Goal: Task Accomplishment & Management: Manage account settings

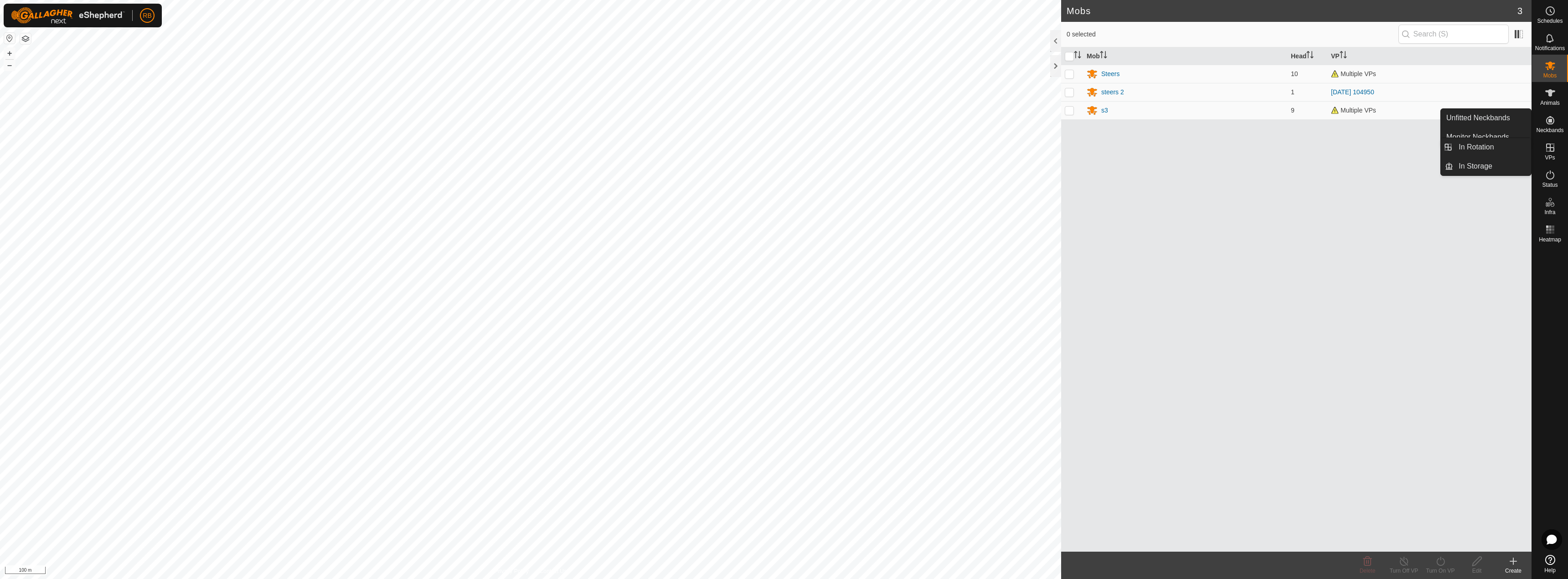
click at [1549, 151] on icon at bounding box center [1550, 148] width 11 height 11
click at [1510, 144] on link "In Rotation" at bounding box center [1492, 147] width 78 height 18
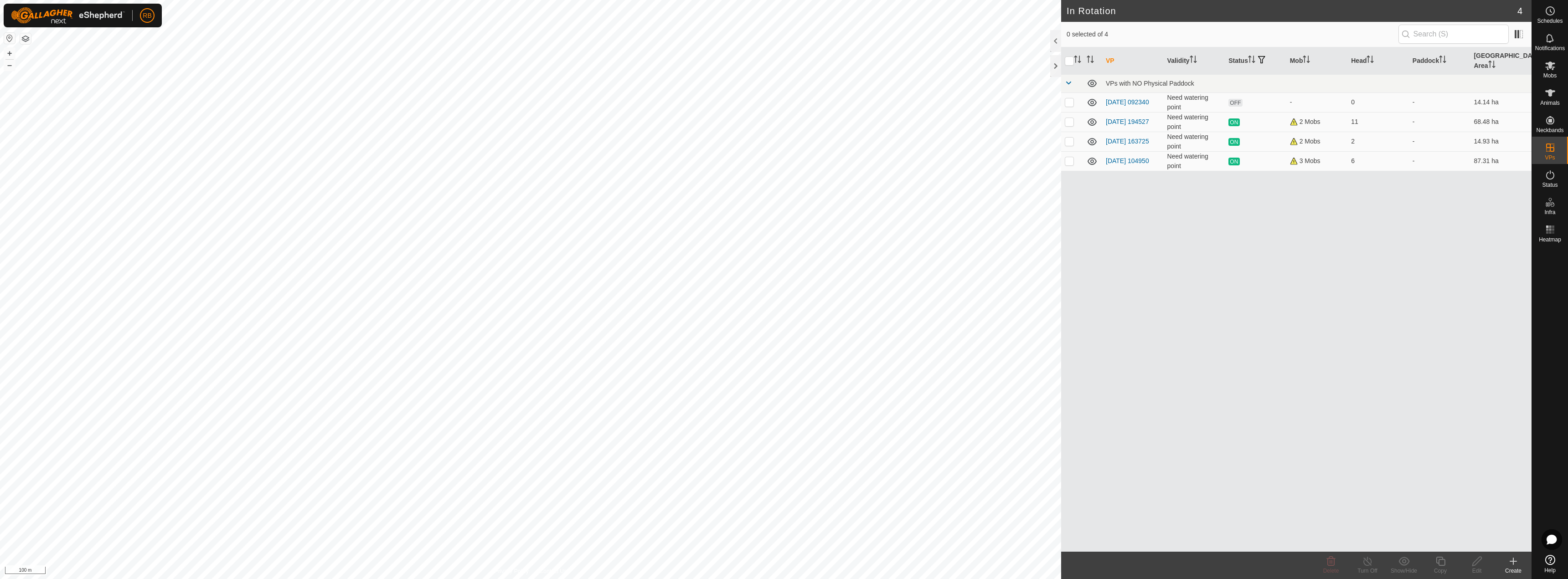
click at [1513, 561] on icon at bounding box center [1513, 561] width 6 height 0
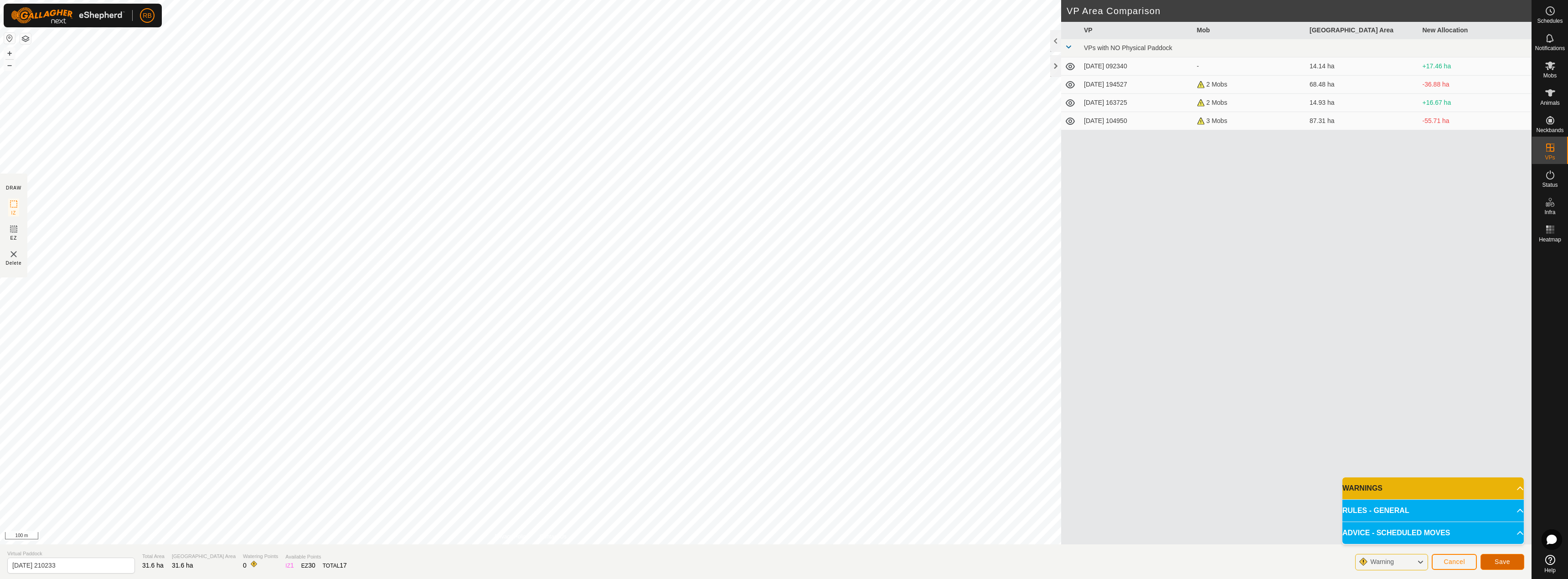
click at [1497, 565] on span "Save" at bounding box center [1502, 561] width 15 height 7
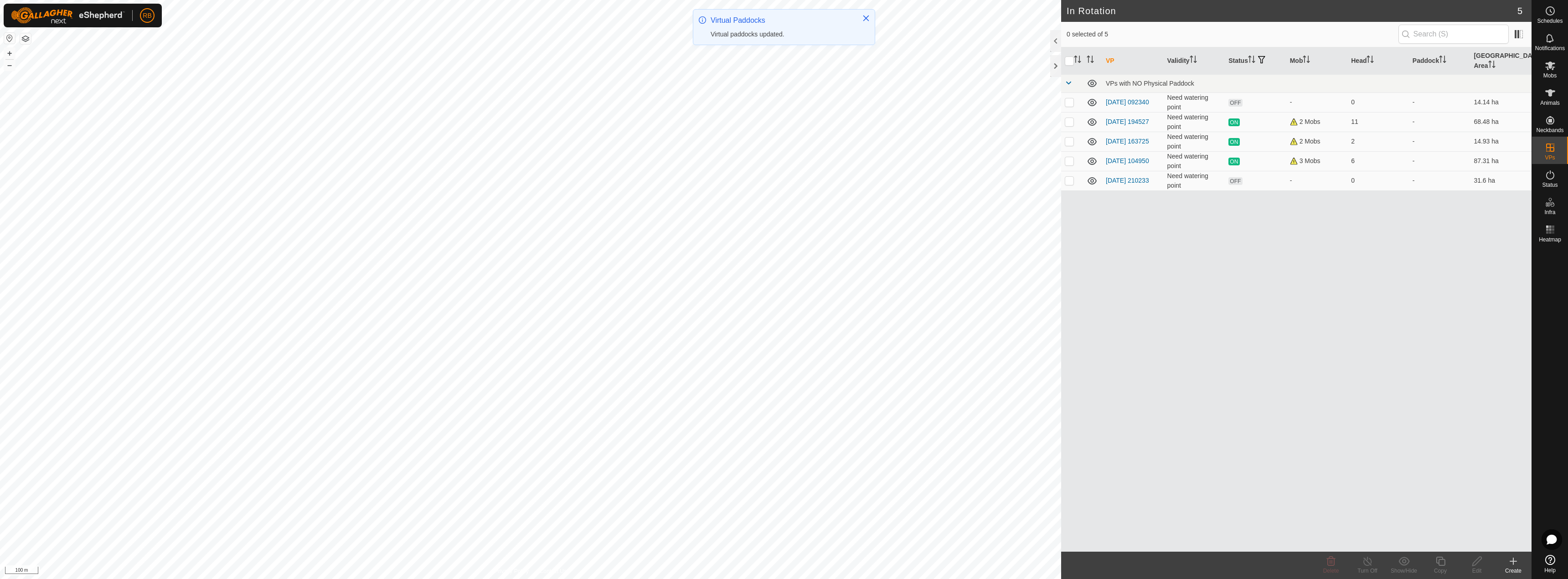
click at [1510, 567] on div "Create" at bounding box center [1513, 570] width 37 height 8
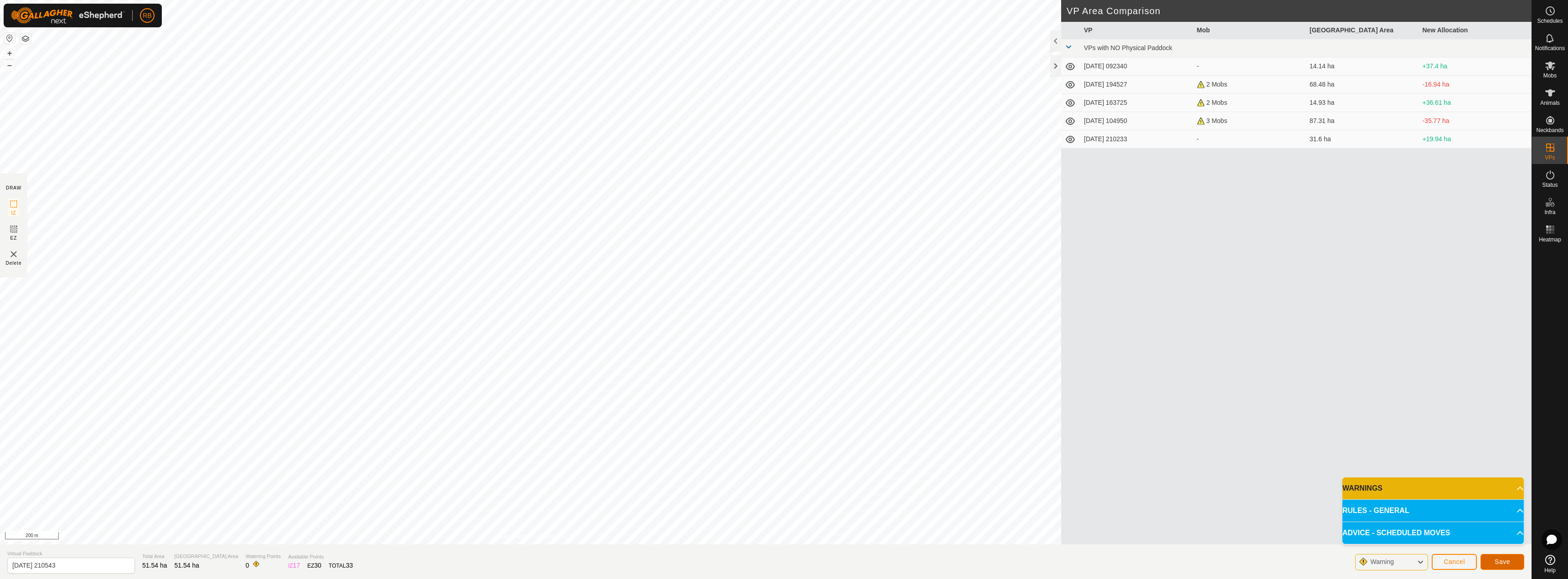
click at [1505, 566] on button "Save" at bounding box center [1502, 562] width 44 height 16
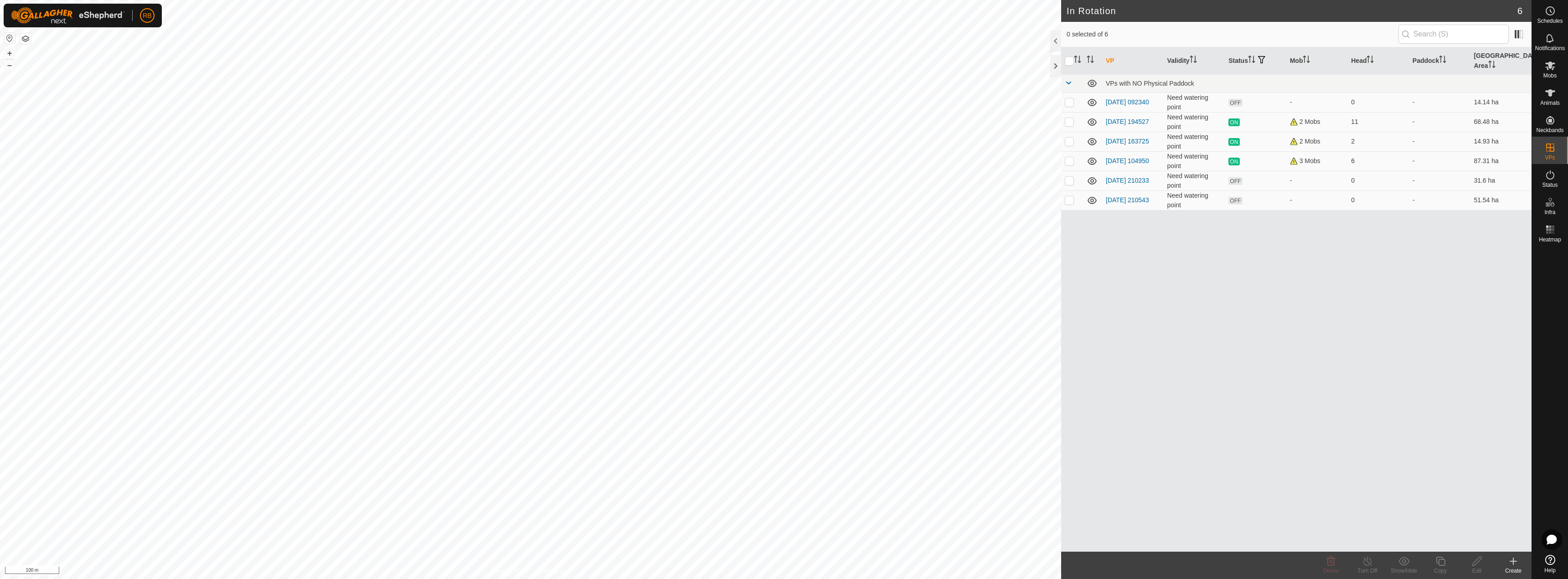
click at [1514, 561] on icon at bounding box center [1513, 561] width 6 height 0
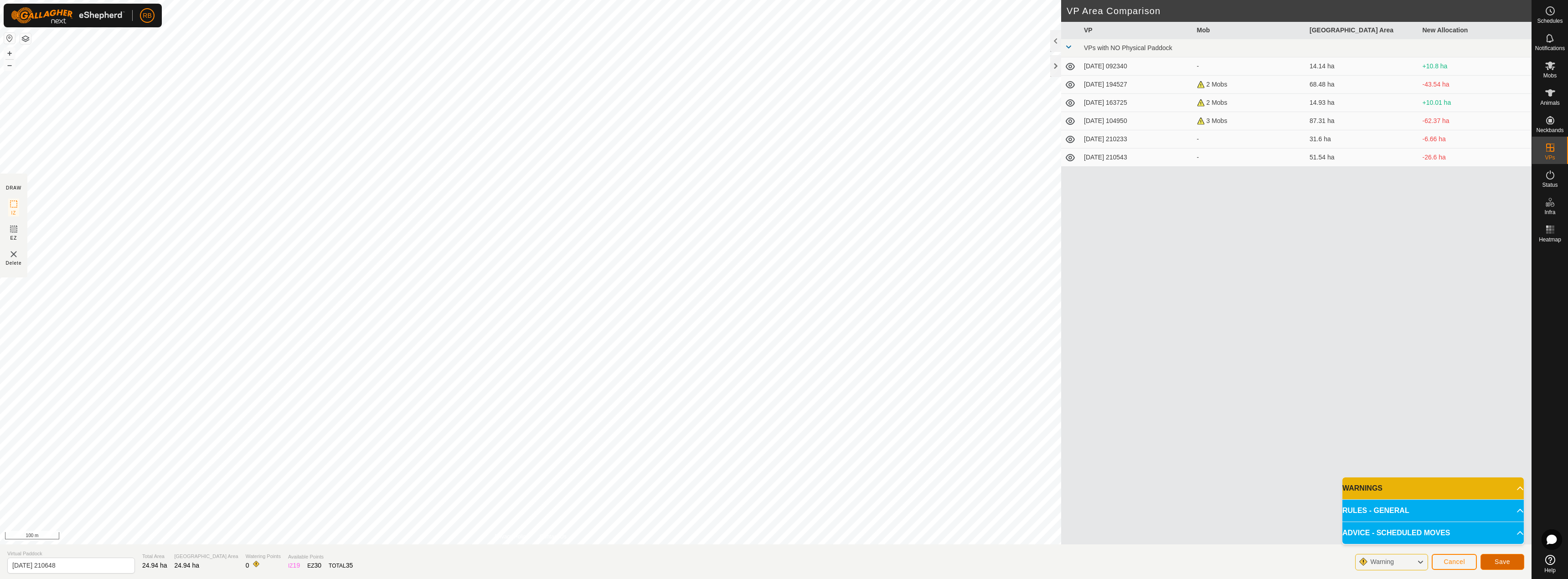
click at [1500, 560] on span "Save" at bounding box center [1502, 561] width 15 height 7
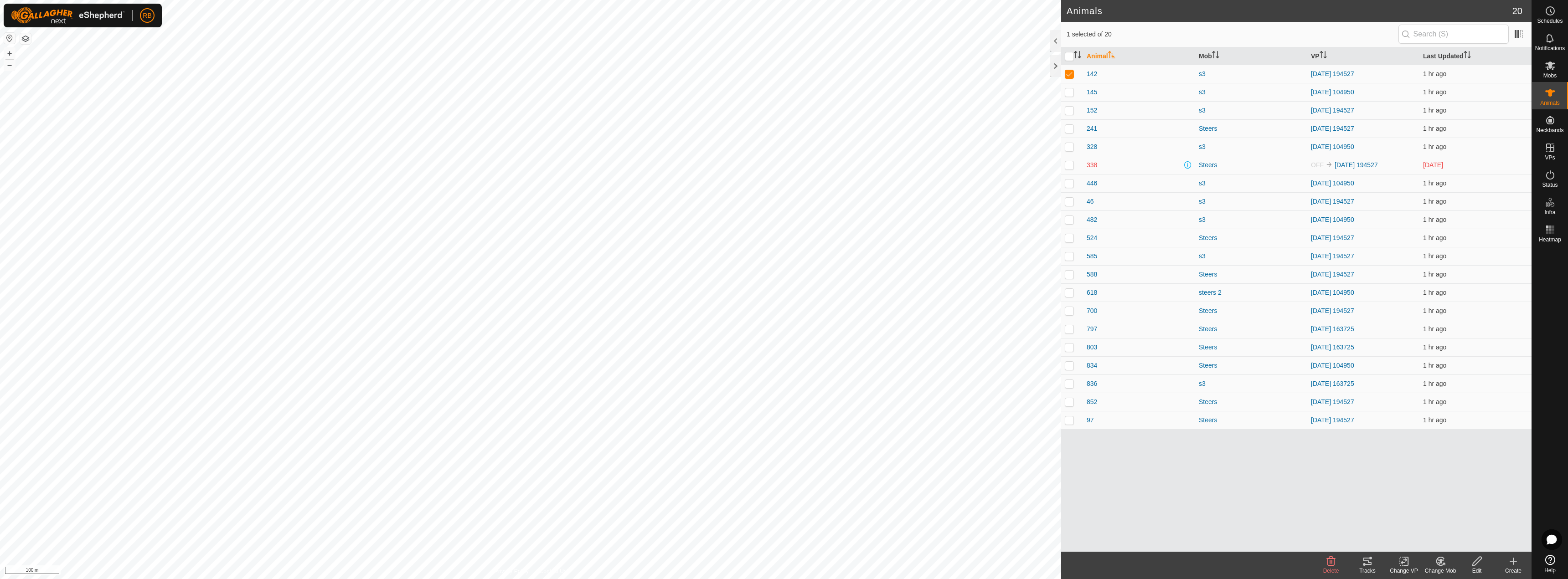
click at [1403, 563] on icon at bounding box center [1404, 561] width 12 height 11
click at [1418, 525] on link "Choose VP..." at bounding box center [1431, 522] width 90 height 18
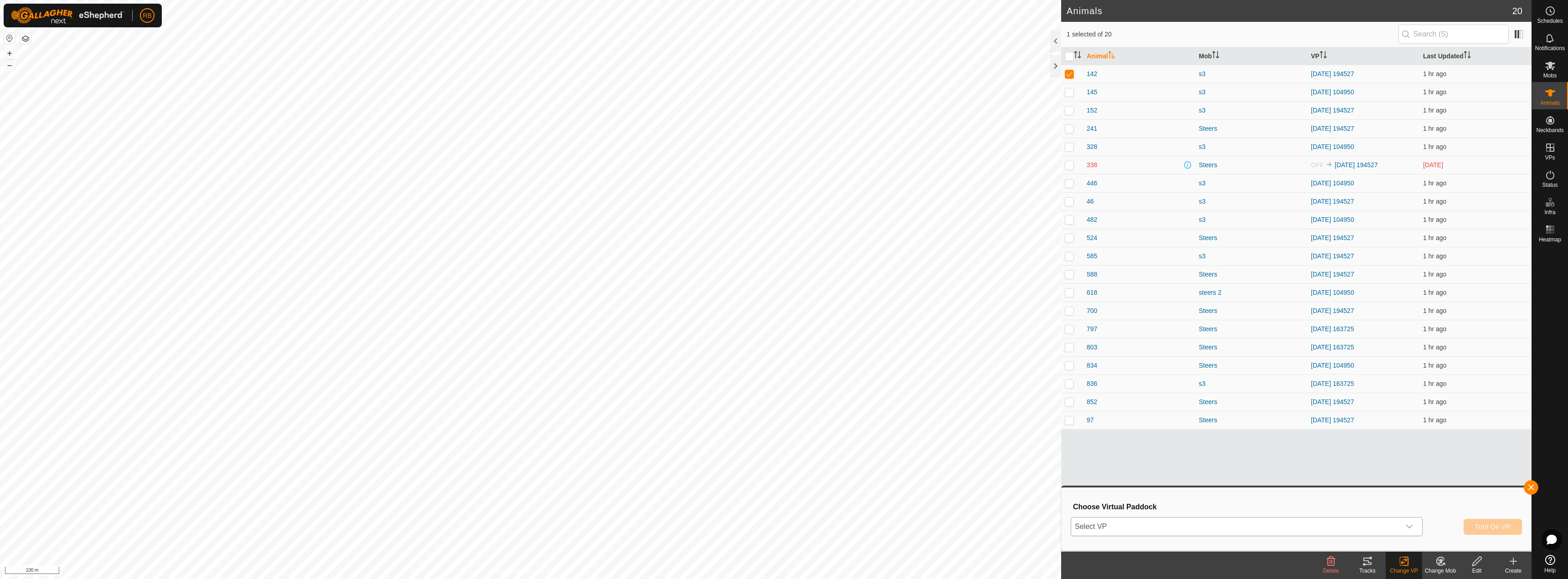
click at [1209, 532] on span "Select VP" at bounding box center [1236, 527] width 329 height 18
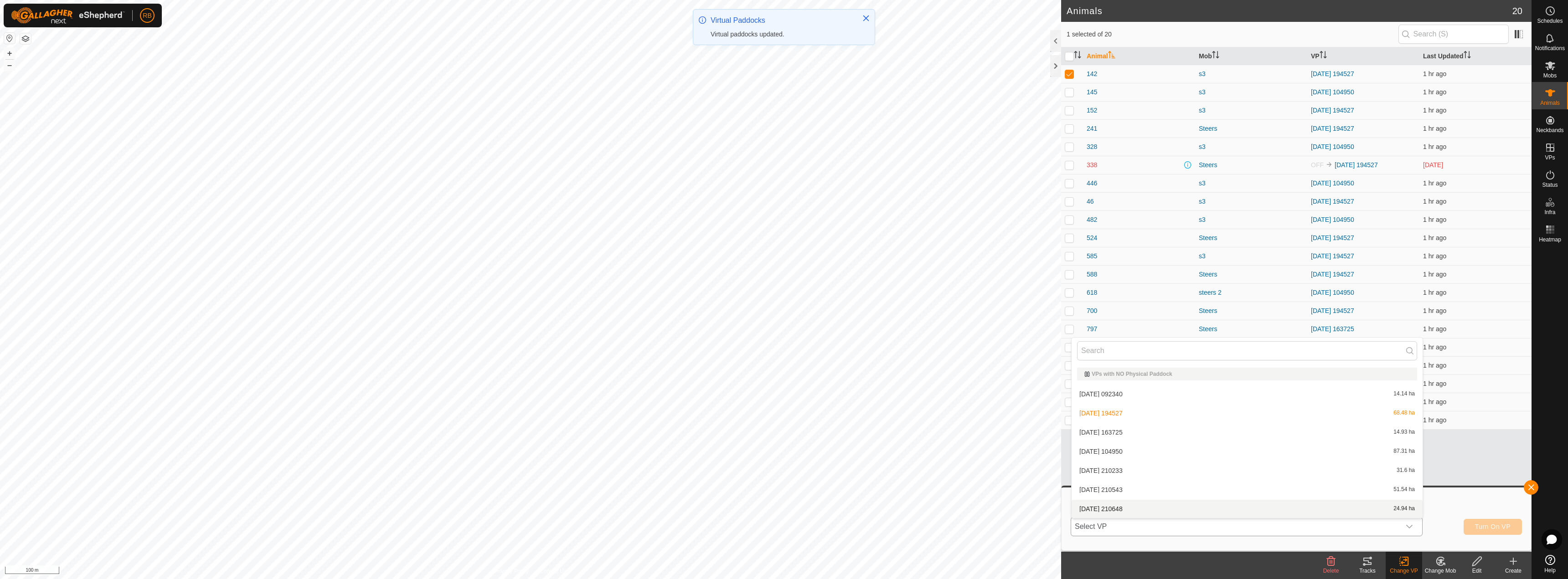
click at [1175, 508] on li "[DATE] 210648 24.94 ha" at bounding box center [1247, 508] width 351 height 18
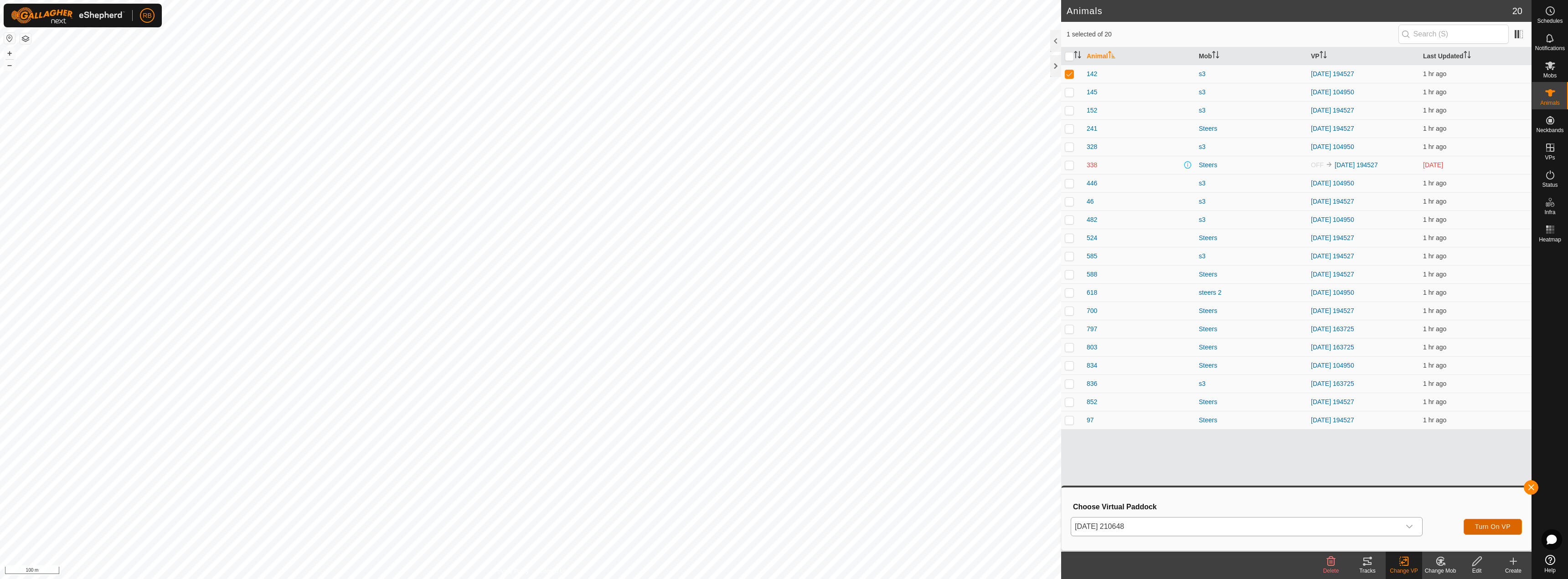
click at [1478, 523] on button "Turn On VP" at bounding box center [1493, 527] width 58 height 16
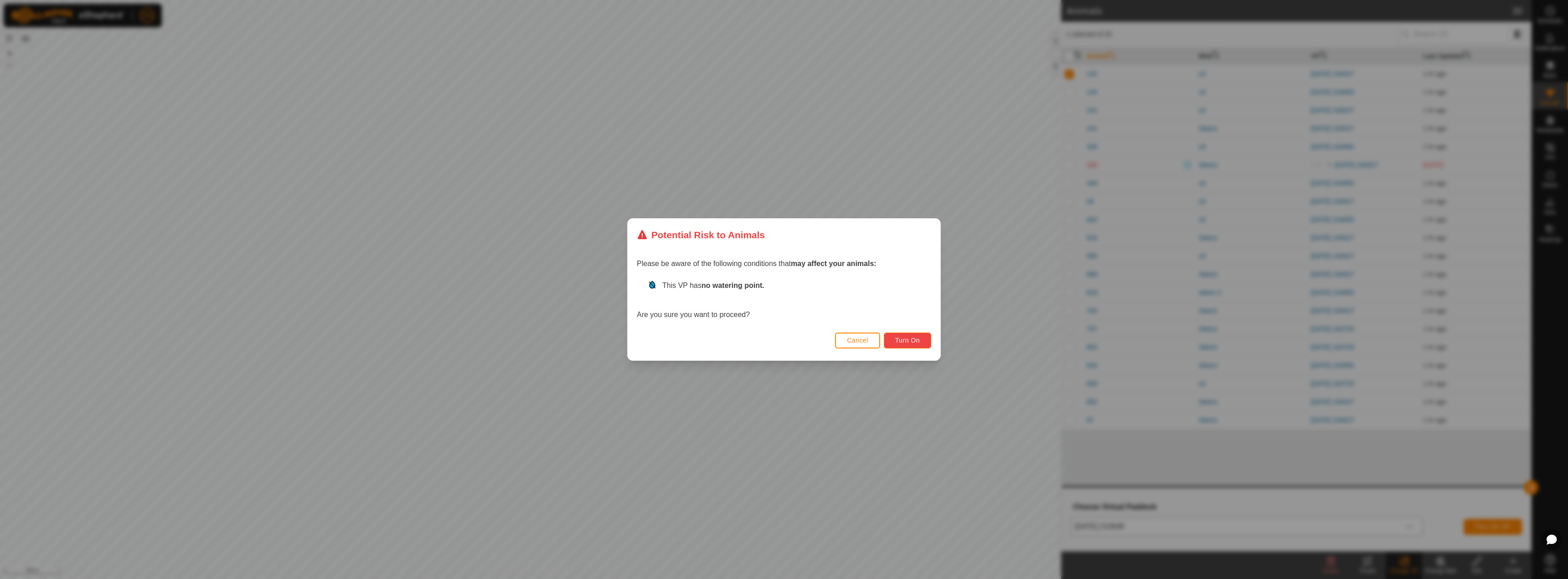
click at [914, 342] on span "Turn On" at bounding box center [908, 340] width 24 height 7
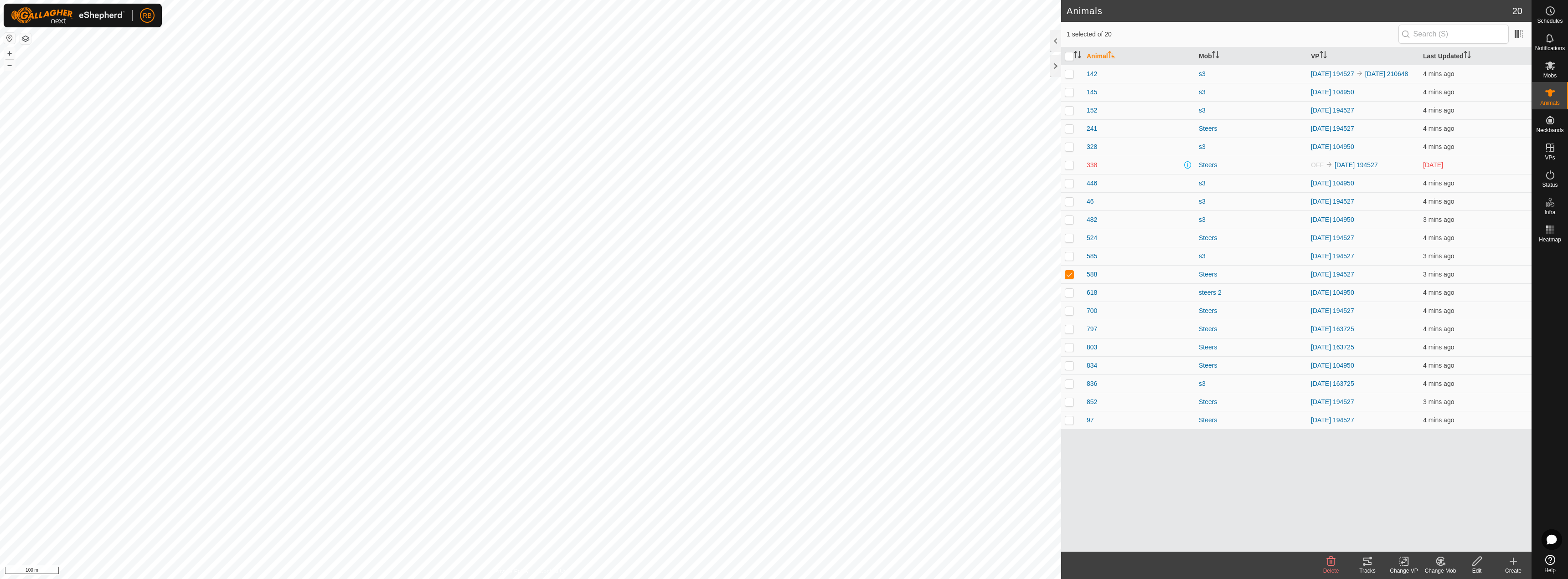
click at [1401, 567] on div "Change VP" at bounding box center [1404, 570] width 37 height 8
click at [1433, 530] on link "Choose VP..." at bounding box center [1431, 522] width 90 height 18
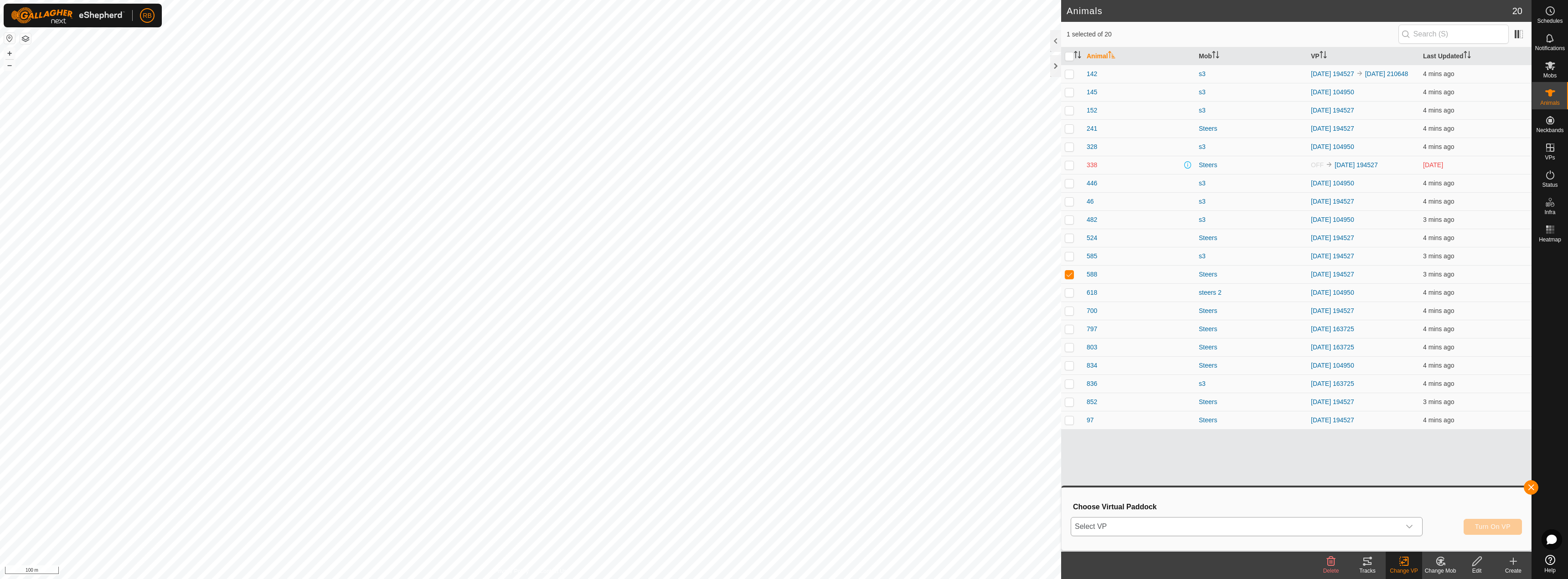
click at [1313, 521] on span "Select VP" at bounding box center [1236, 527] width 329 height 18
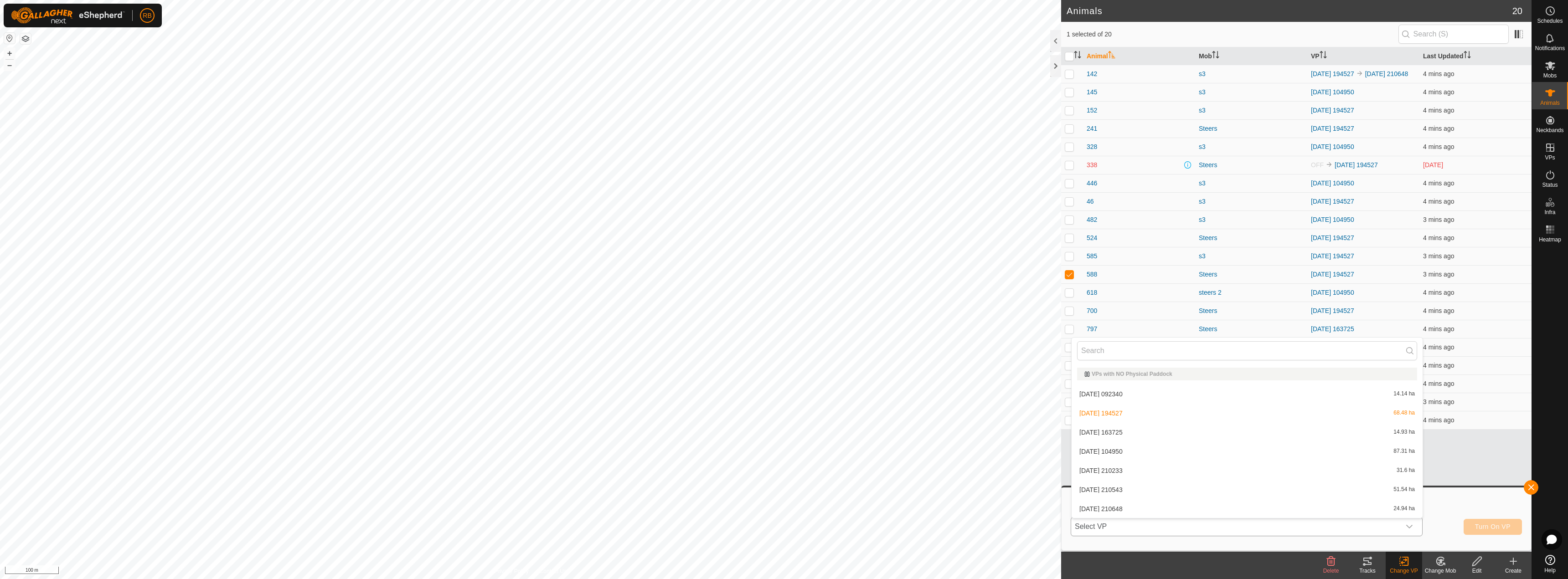
click at [1117, 487] on li "[DATE] 210543 51.54 ha" at bounding box center [1247, 490] width 351 height 18
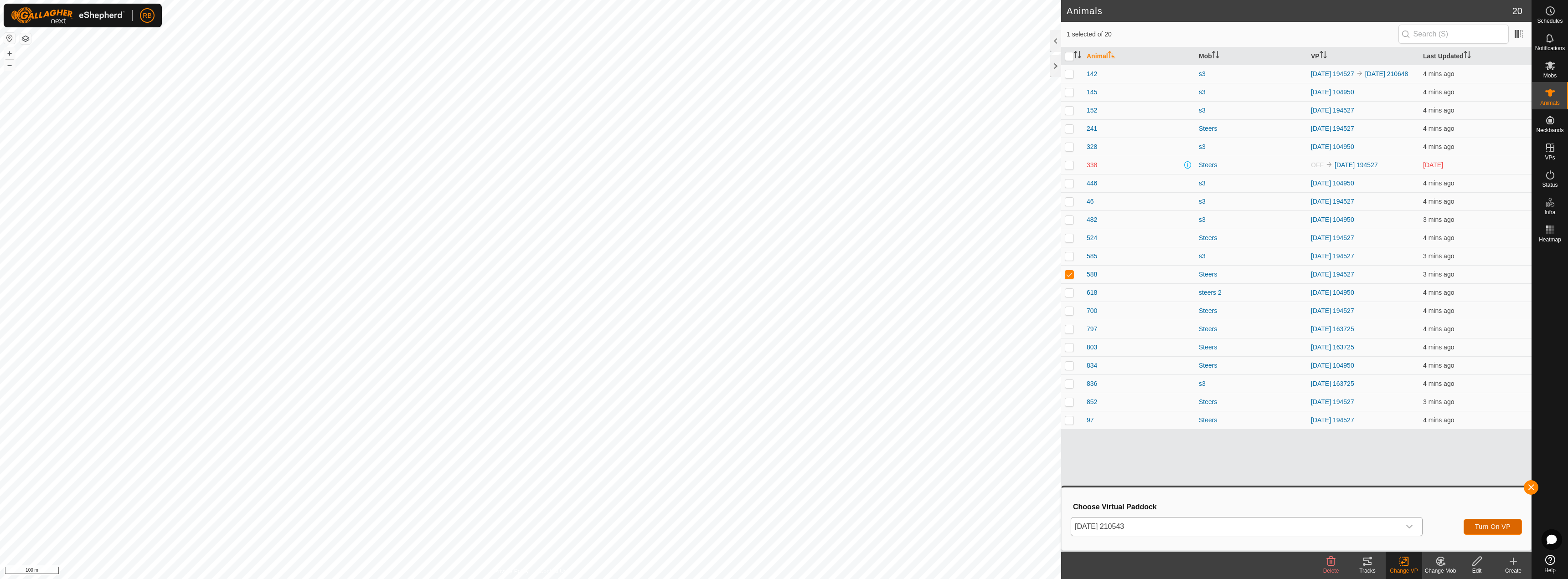
click at [1486, 525] on span "Turn On VP" at bounding box center [1493, 527] width 35 height 7
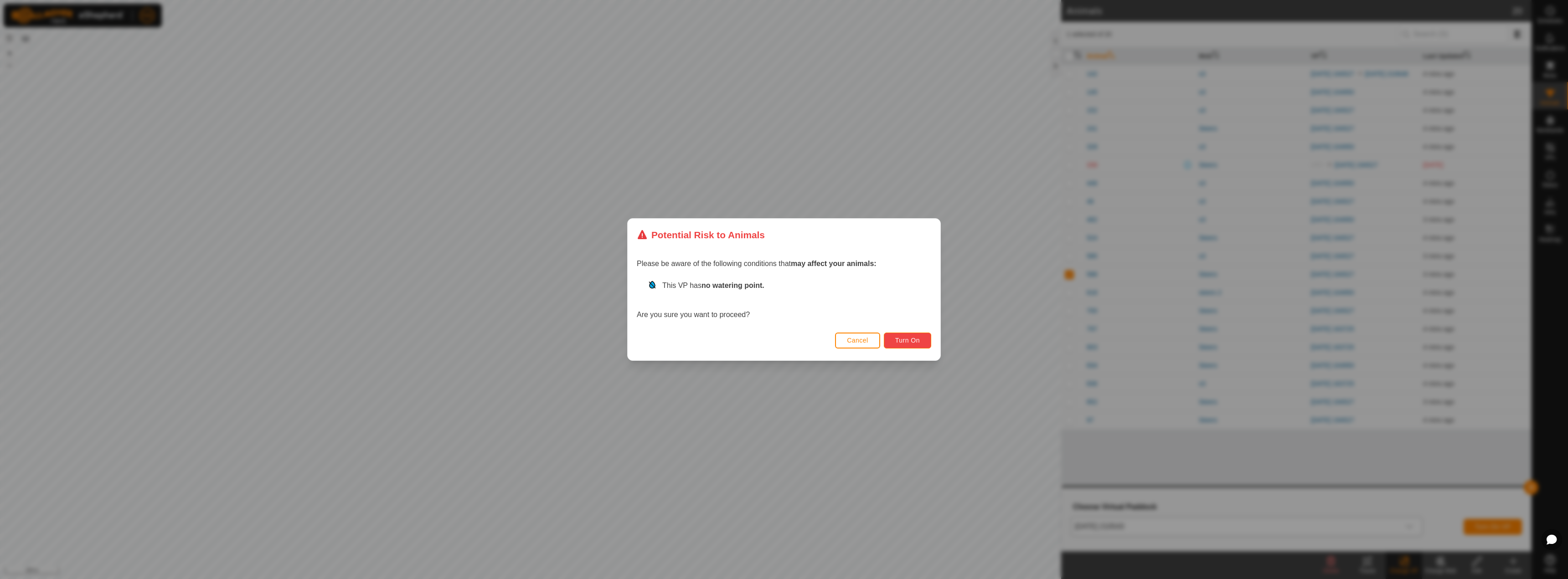
click at [922, 339] on button "Turn On" at bounding box center [908, 341] width 47 height 16
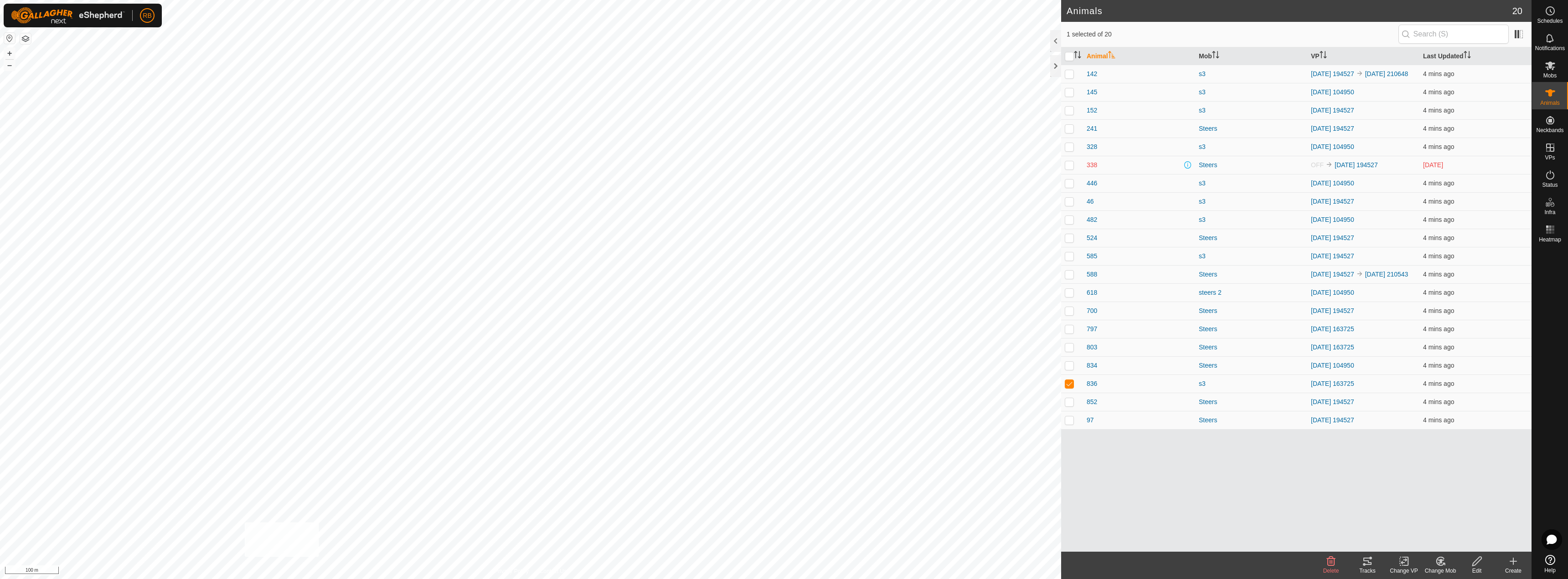
checkbox input "true"
click at [1405, 561] on icon at bounding box center [1404, 561] width 6 height 6
click at [1418, 520] on link "Choose VP..." at bounding box center [1431, 522] width 90 height 18
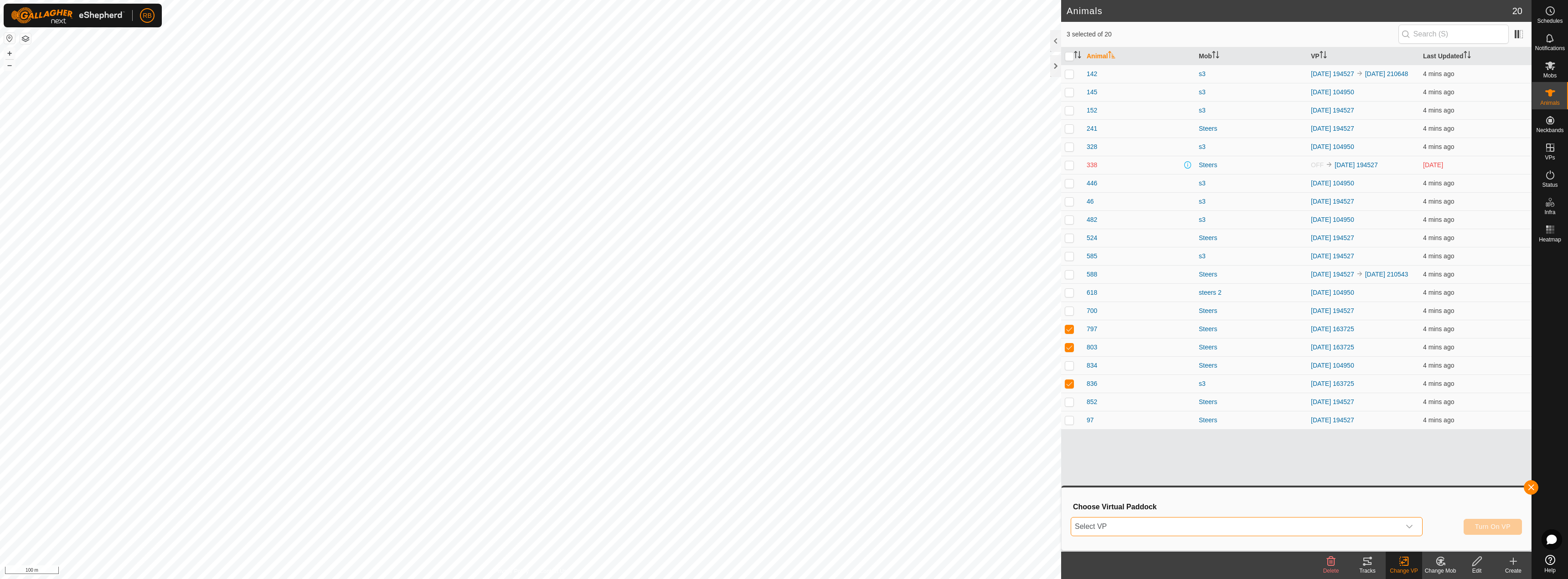
click at [1182, 533] on span "Select VP" at bounding box center [1236, 527] width 329 height 18
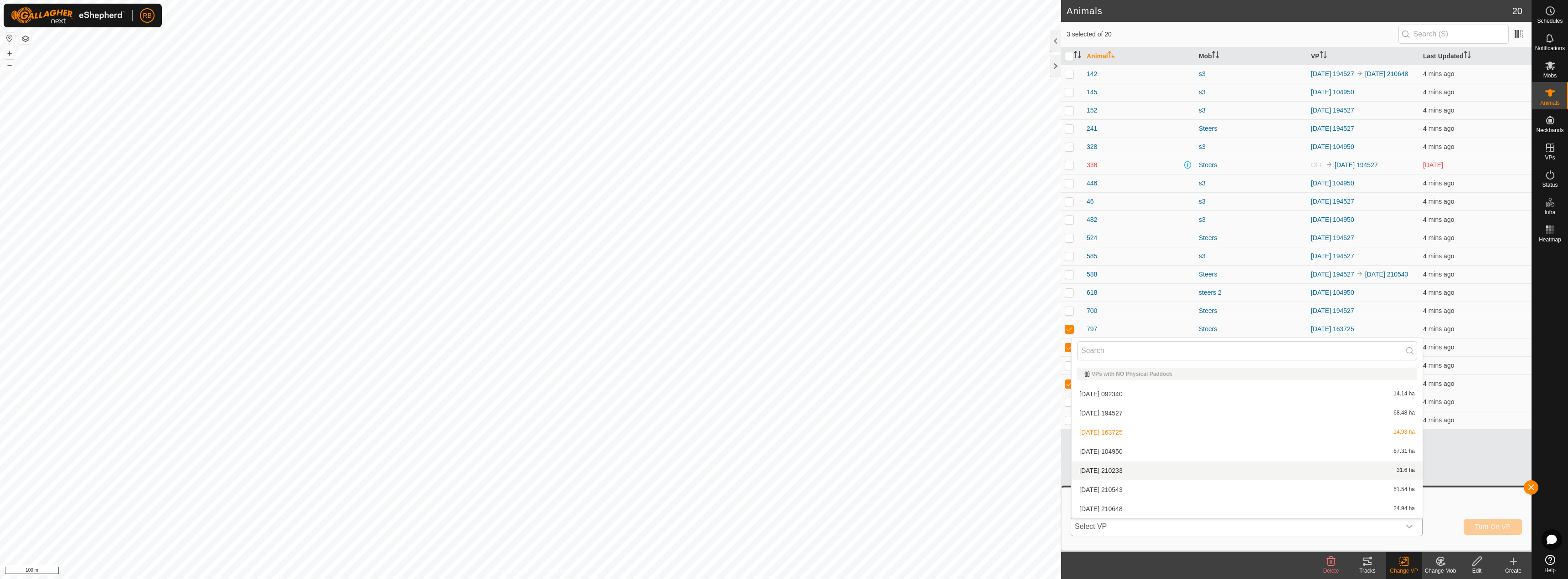
click at [1117, 468] on li "[DATE] 210233 31.6 ha" at bounding box center [1247, 471] width 351 height 18
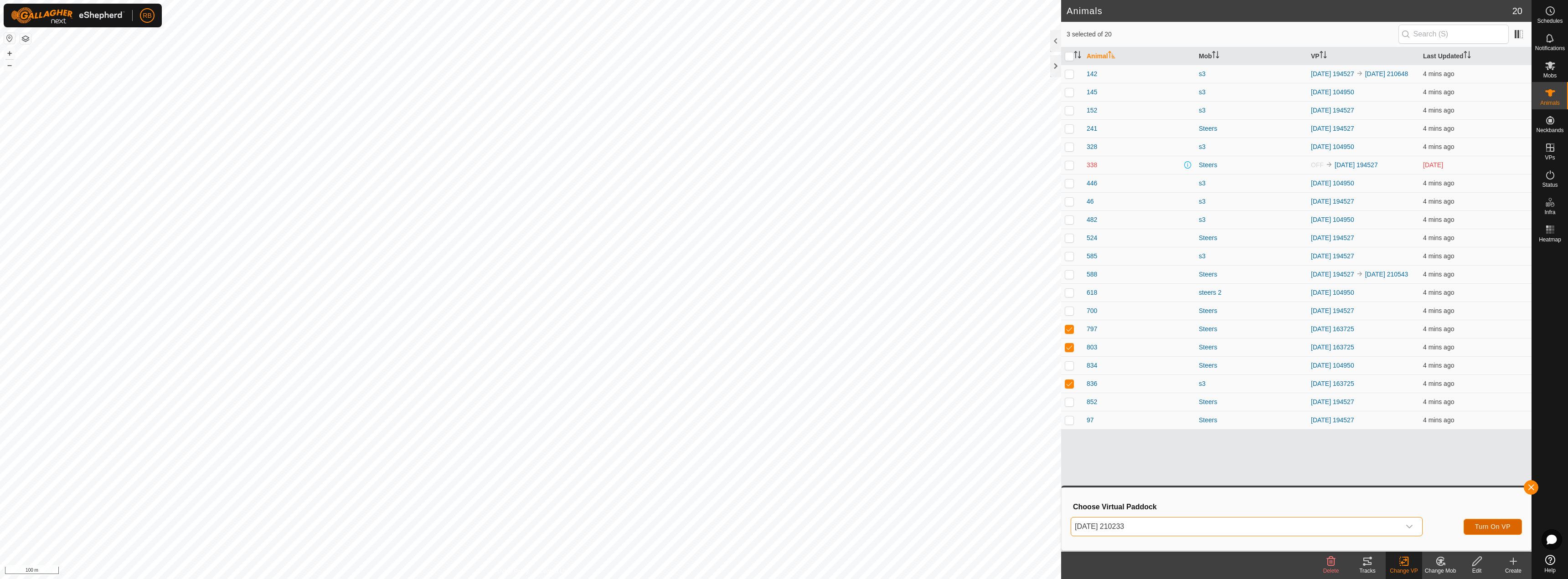
click at [1493, 524] on span "Turn On VP" at bounding box center [1493, 527] width 35 height 7
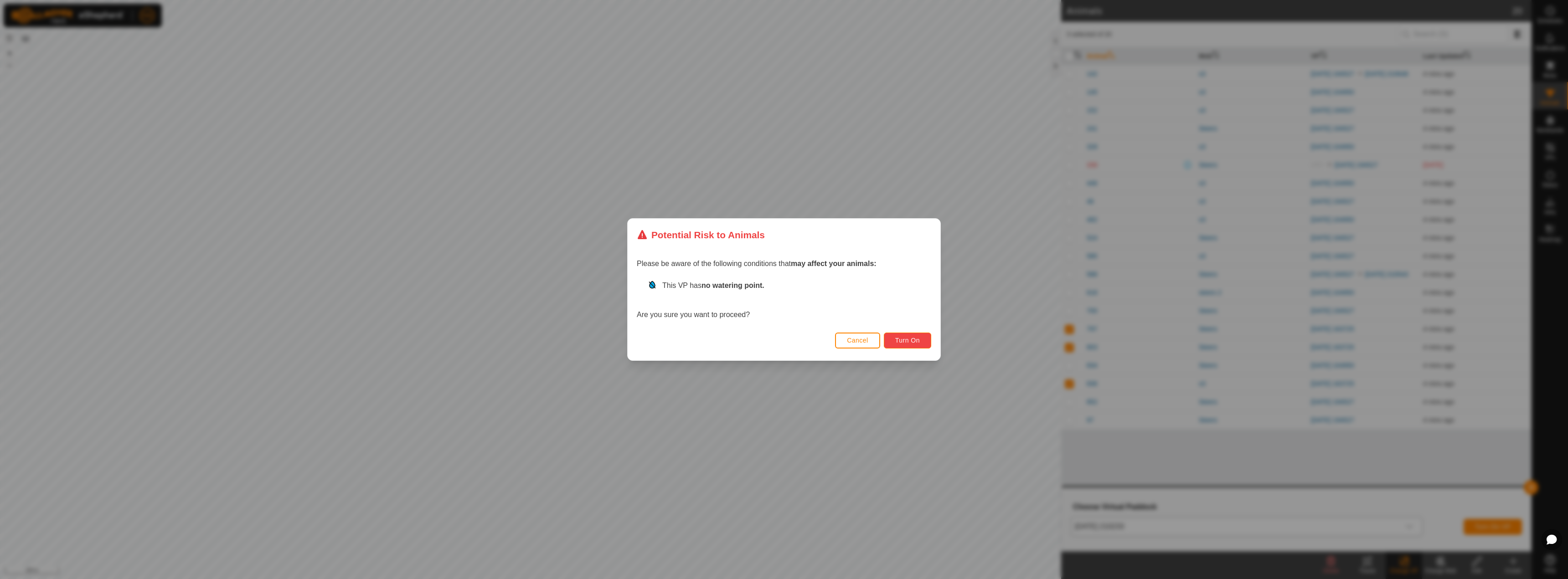
click at [908, 337] on span "Turn On" at bounding box center [908, 340] width 24 height 7
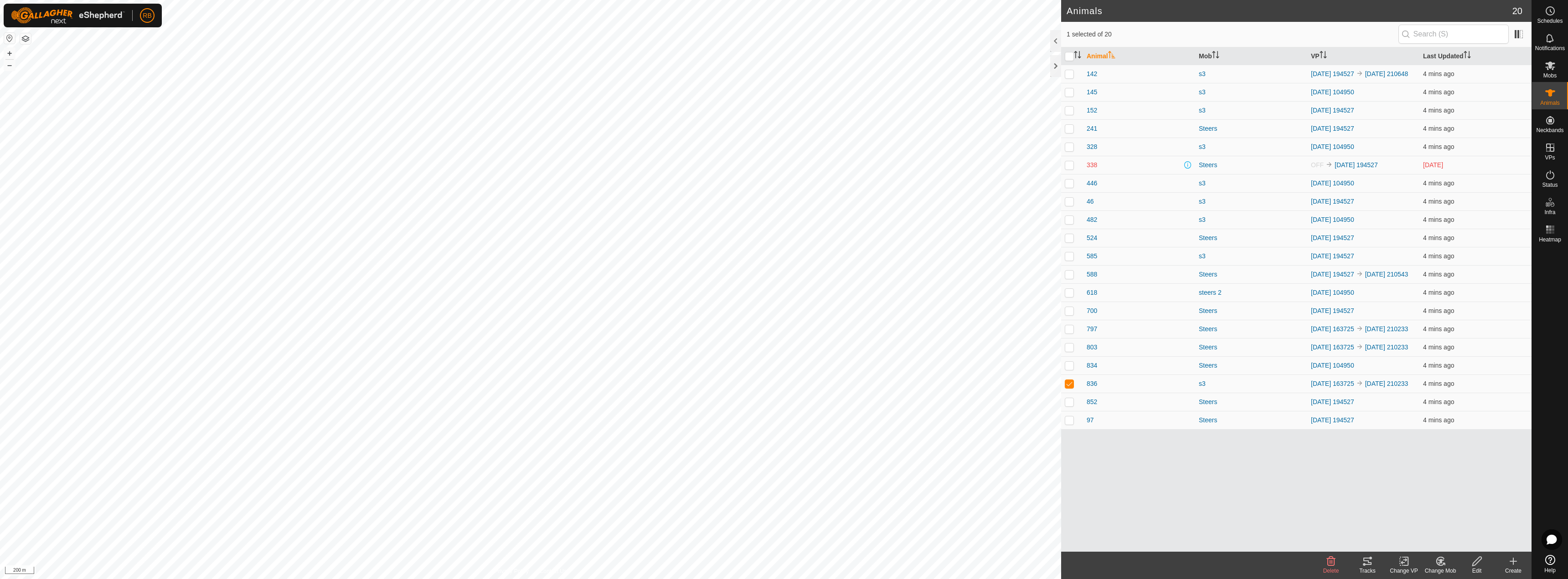
click at [1367, 563] on icon at bounding box center [1368, 561] width 11 height 11
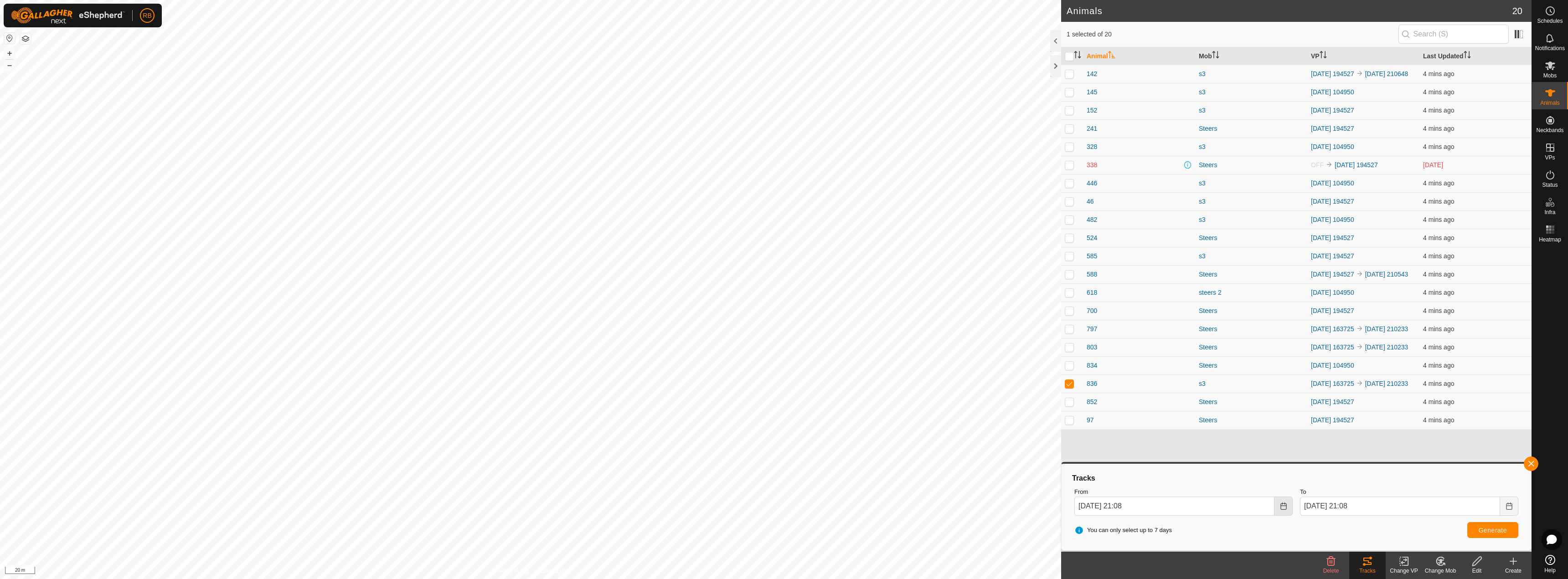
click at [1280, 508] on icon "Choose Date" at bounding box center [1283, 506] width 6 height 7
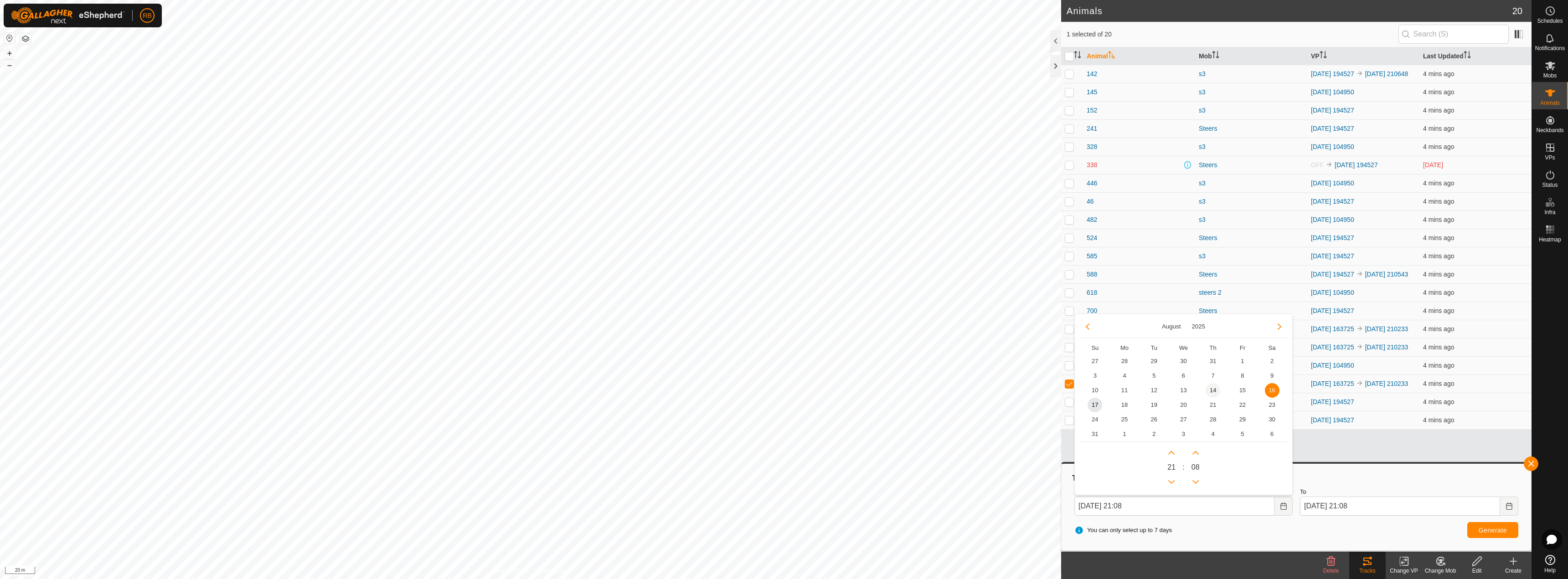
click at [1217, 386] on span "14" at bounding box center [1213, 390] width 15 height 15
type input "[DATE] 21:08"
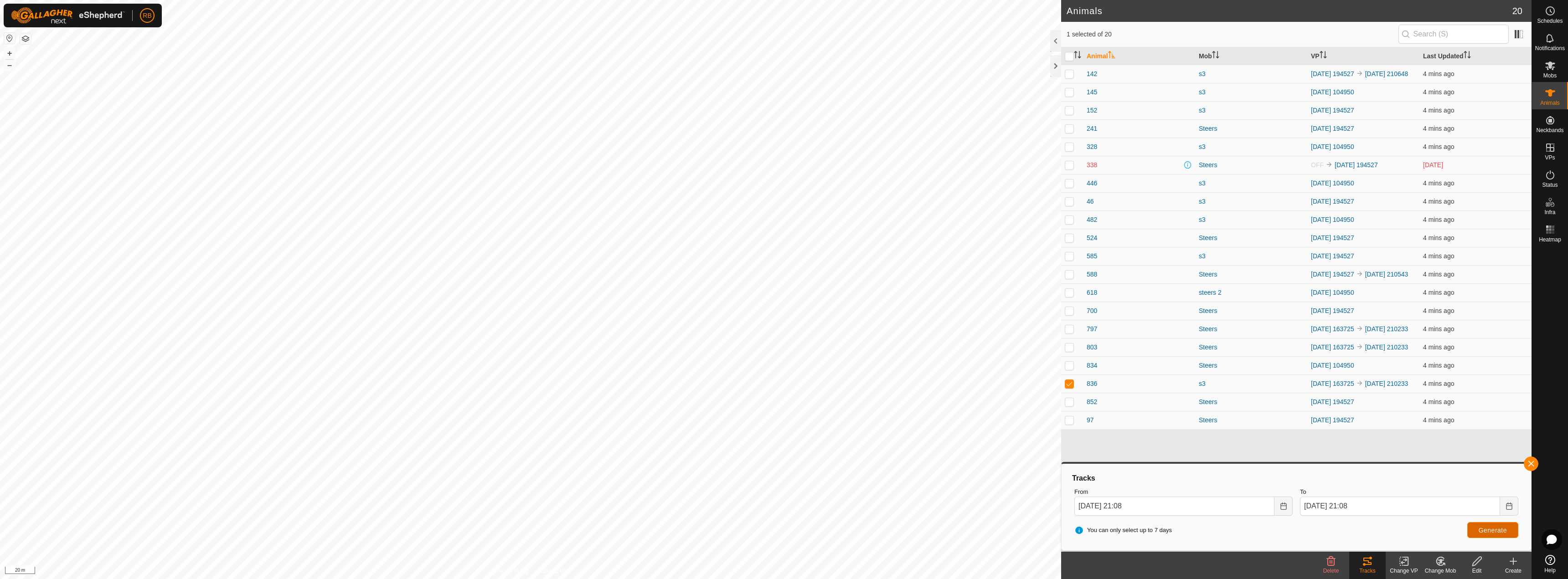
click at [1479, 532] on span "Generate" at bounding box center [1493, 530] width 28 height 7
checkbox input "true"
click at [1486, 531] on span "Generate" at bounding box center [1493, 530] width 28 height 7
click at [1529, 457] on button "button" at bounding box center [1531, 463] width 15 height 15
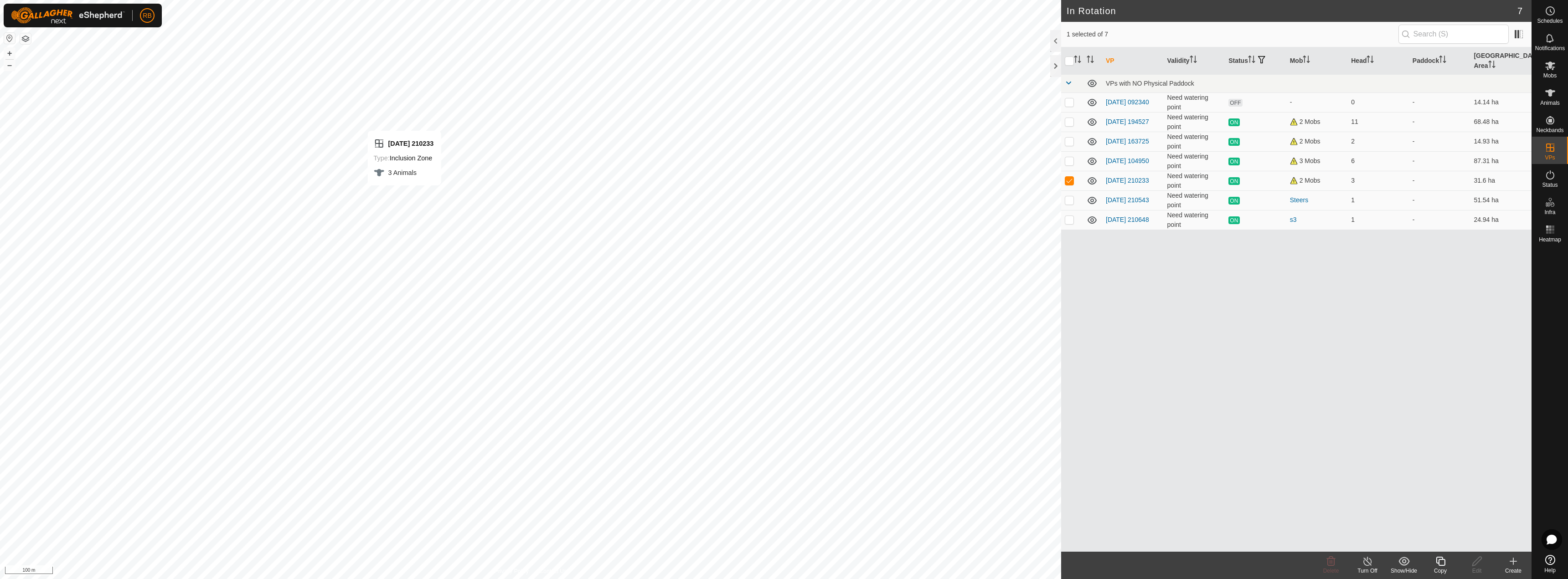
checkbox input "false"
checkbox input "true"
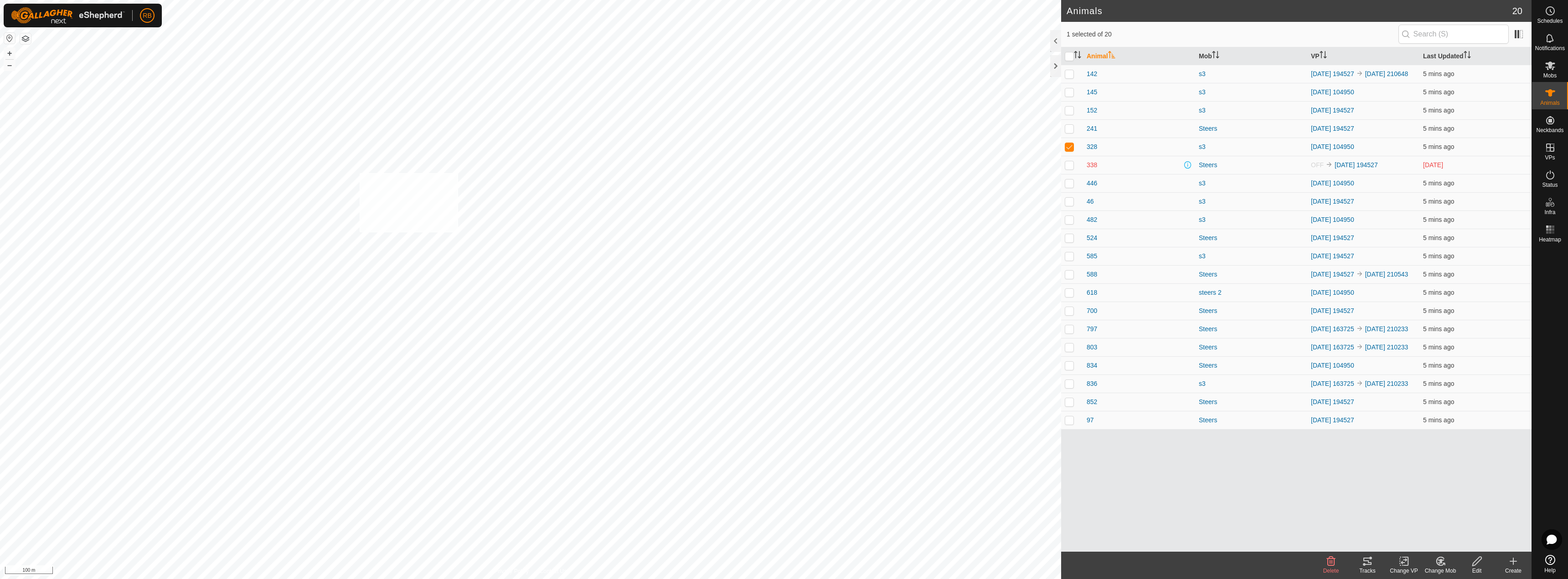
checkbox input "true"
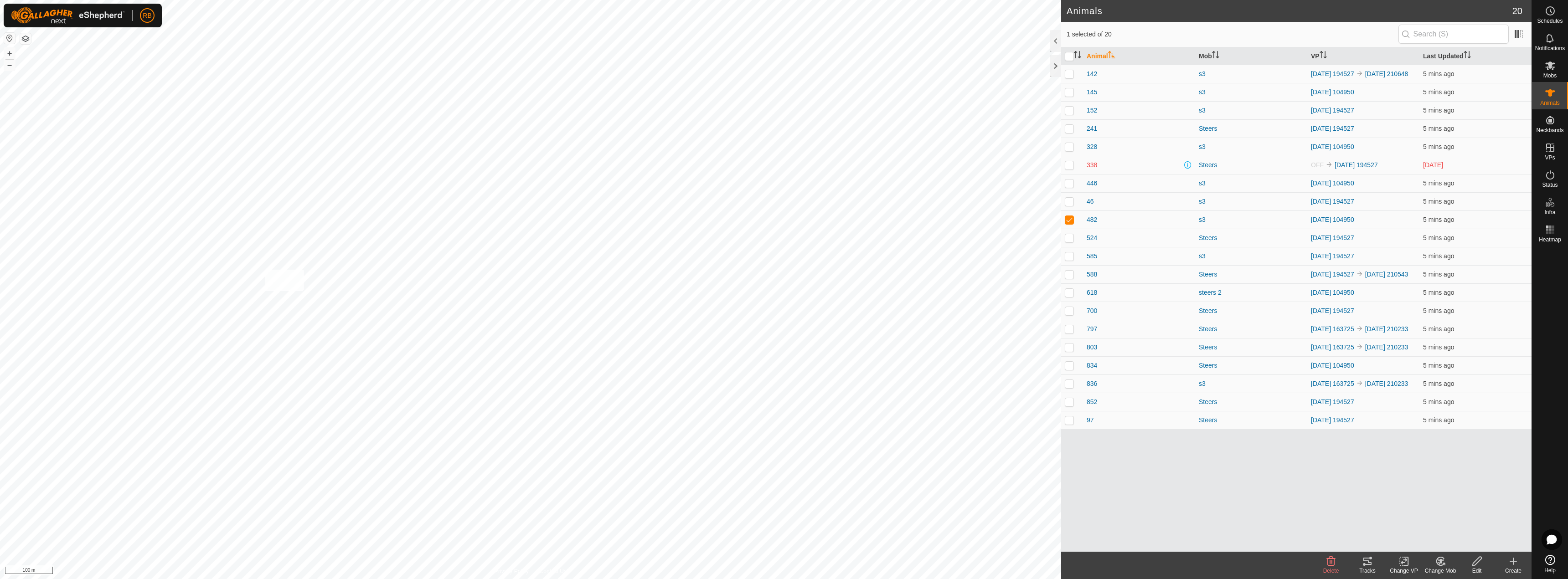
checkbox input "true"
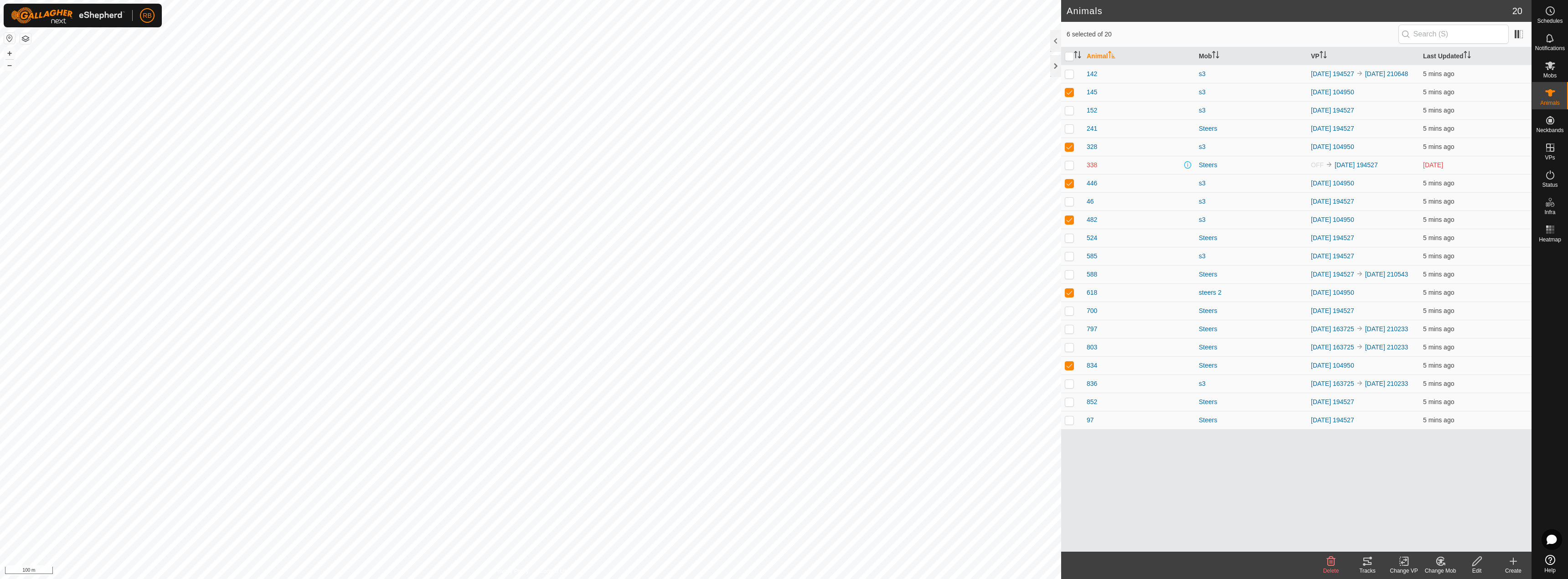
click at [1368, 561] on icon at bounding box center [1367, 561] width 8 height 7
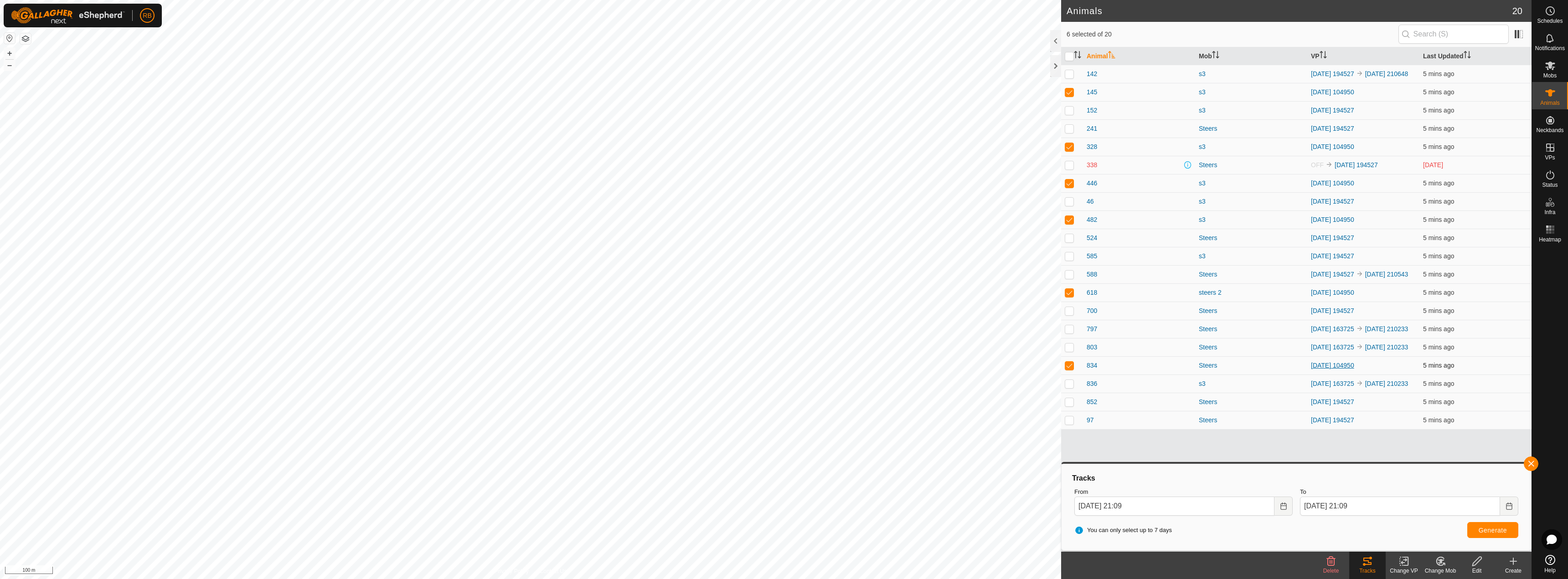
click at [1354, 369] on link "[DATE] 104950" at bounding box center [1332, 366] width 43 height 7
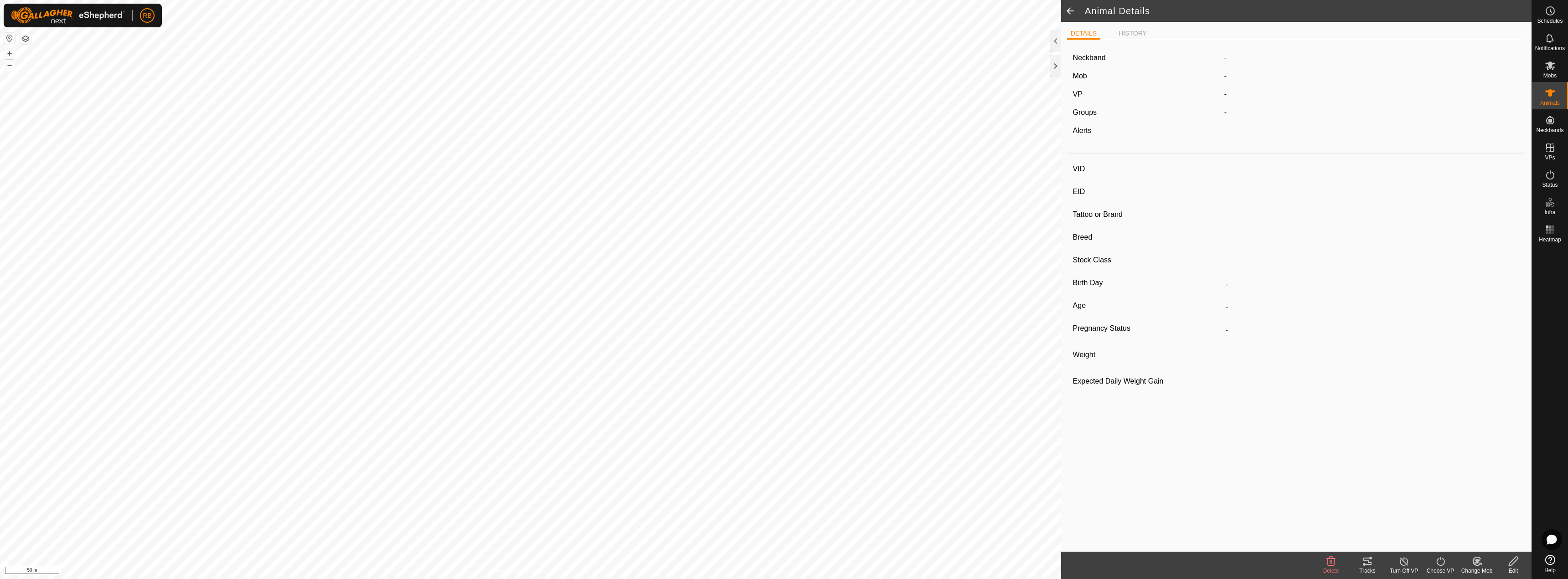
type input "524"
type input "-"
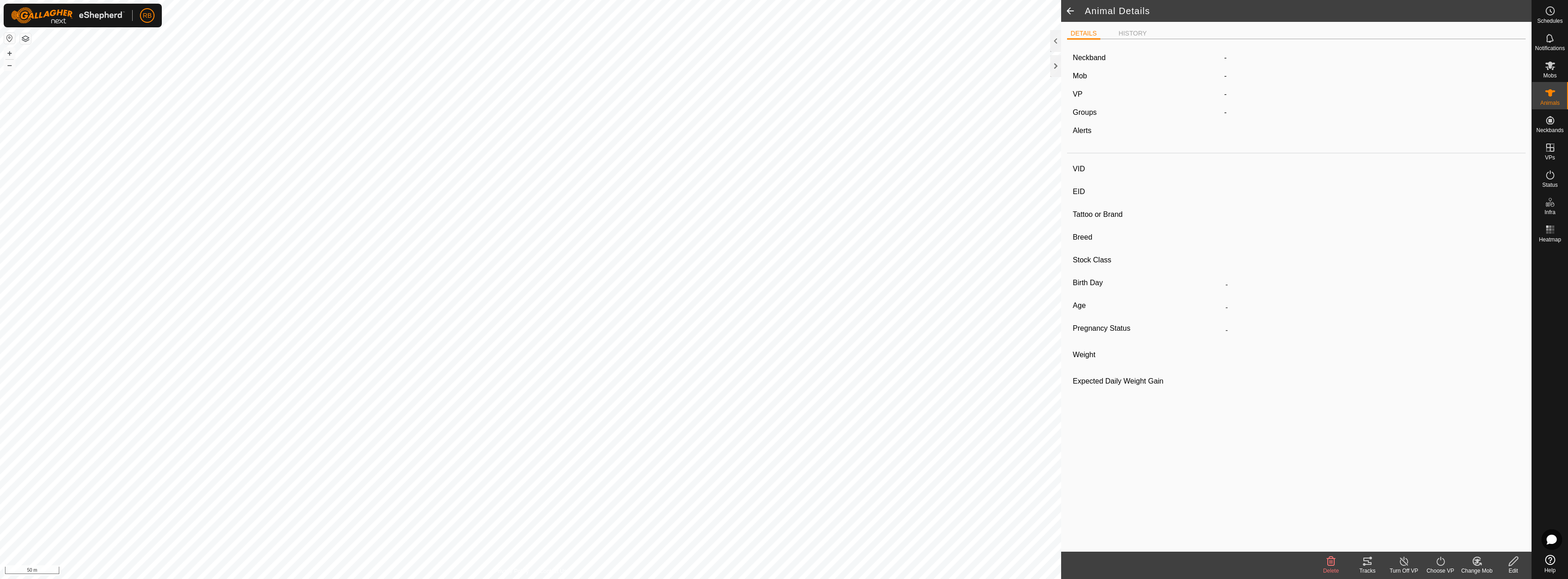
type input "0 kg"
type input "-"
click at [1373, 566] on tracks-svg-icon at bounding box center [1368, 561] width 37 height 11
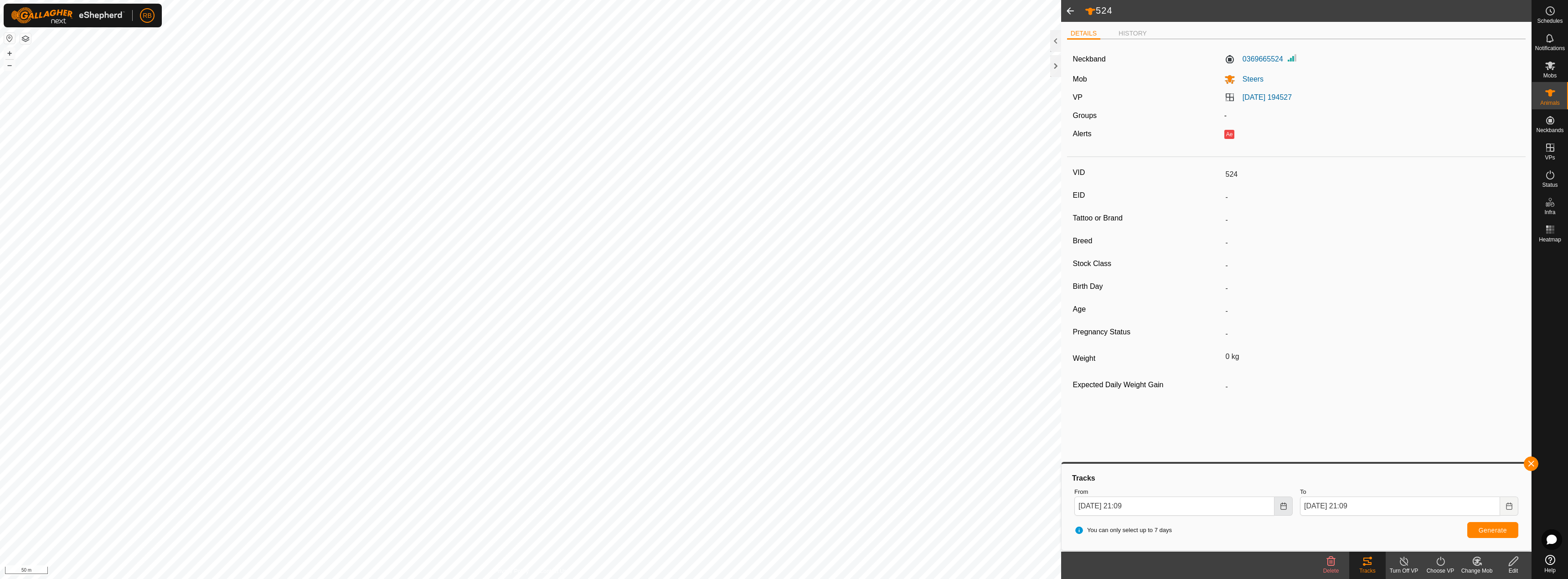
click at [1287, 505] on icon "Choose Date" at bounding box center [1284, 506] width 7 height 7
click at [1182, 391] on span "13" at bounding box center [1183, 390] width 15 height 15
type input "[DATE] 21:09"
click at [1488, 531] on span "Generate" at bounding box center [1493, 530] width 28 height 7
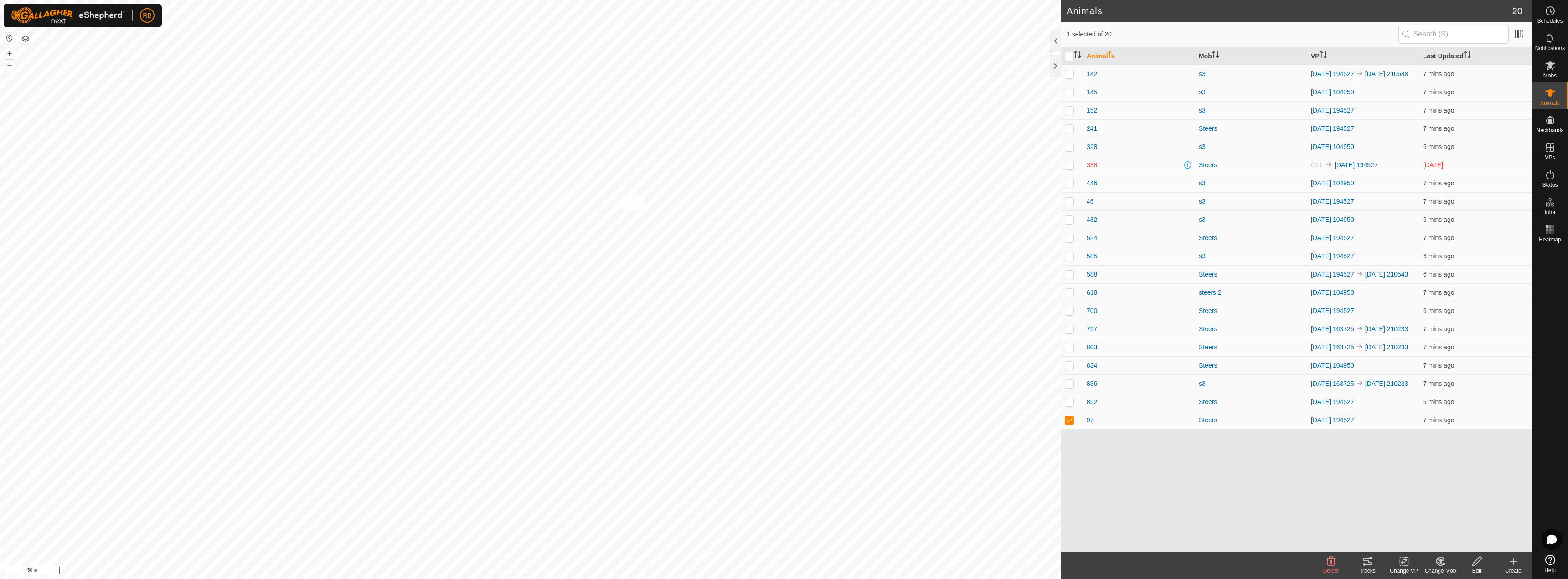
checkbox input "true"
click at [1370, 567] on div "Tracks" at bounding box center [1368, 570] width 37 height 8
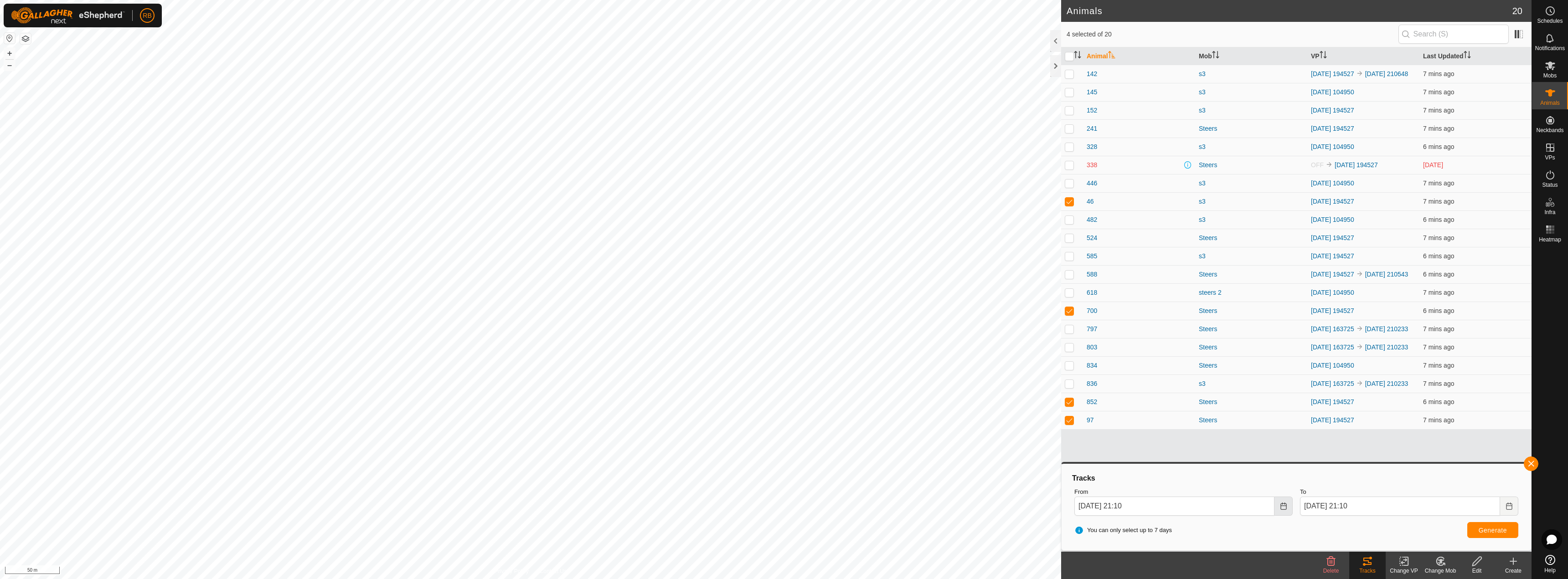
click at [1284, 510] on button "Choose Date" at bounding box center [1284, 505] width 18 height 19
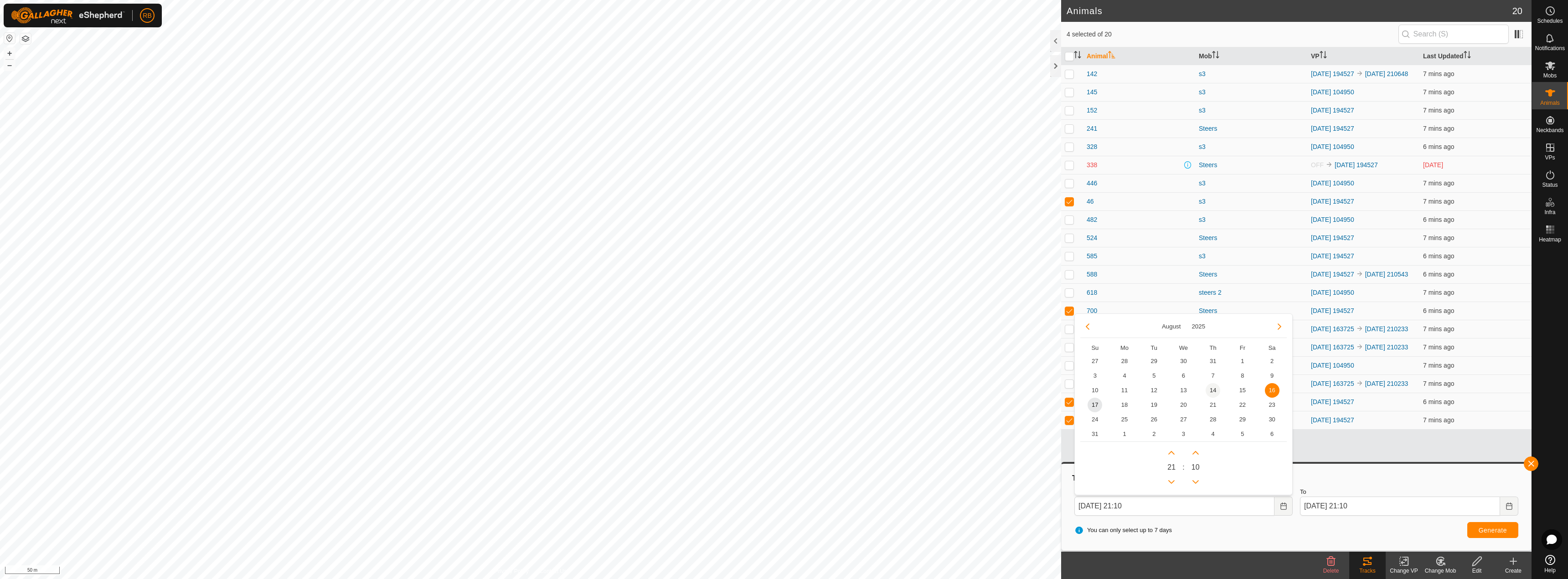
click at [1211, 389] on span "14" at bounding box center [1213, 390] width 15 height 15
type input "[DATE] 21:10"
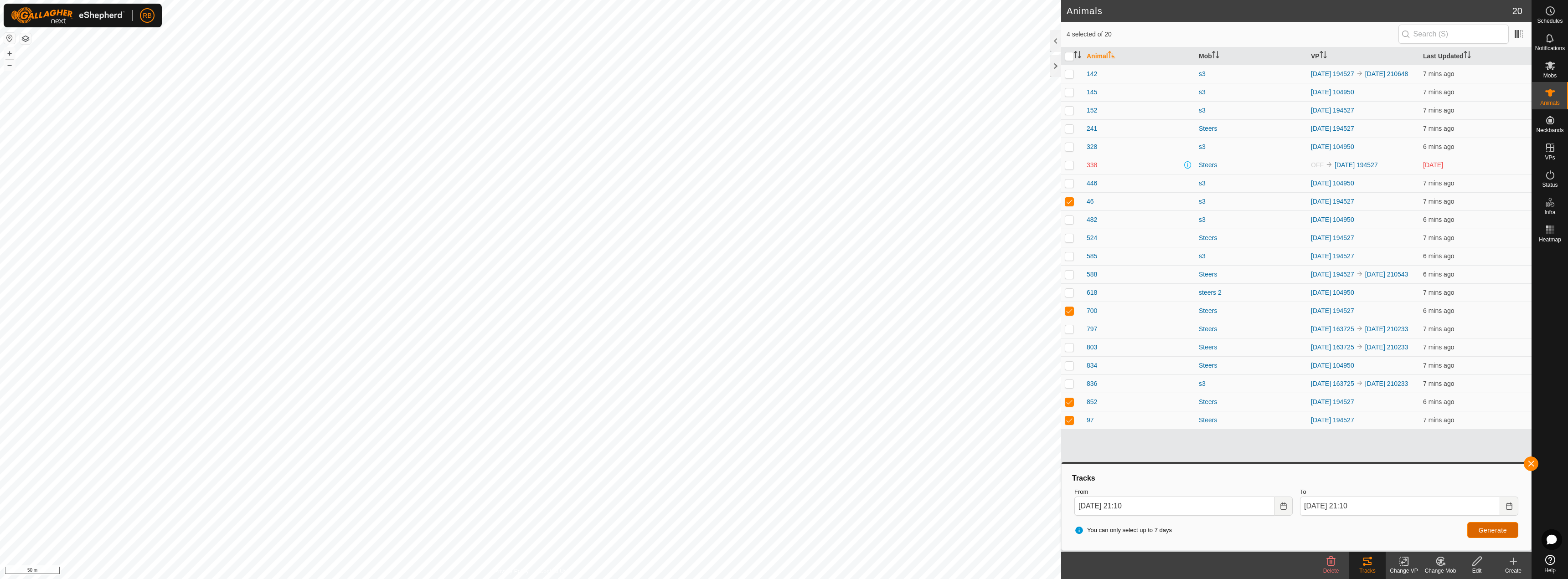
click at [1476, 524] on button "Generate" at bounding box center [1493, 530] width 51 height 16
checkbox input "true"
click at [1484, 532] on span "Generate" at bounding box center [1493, 530] width 28 height 7
